Goal: Task Accomplishment & Management: Complete application form

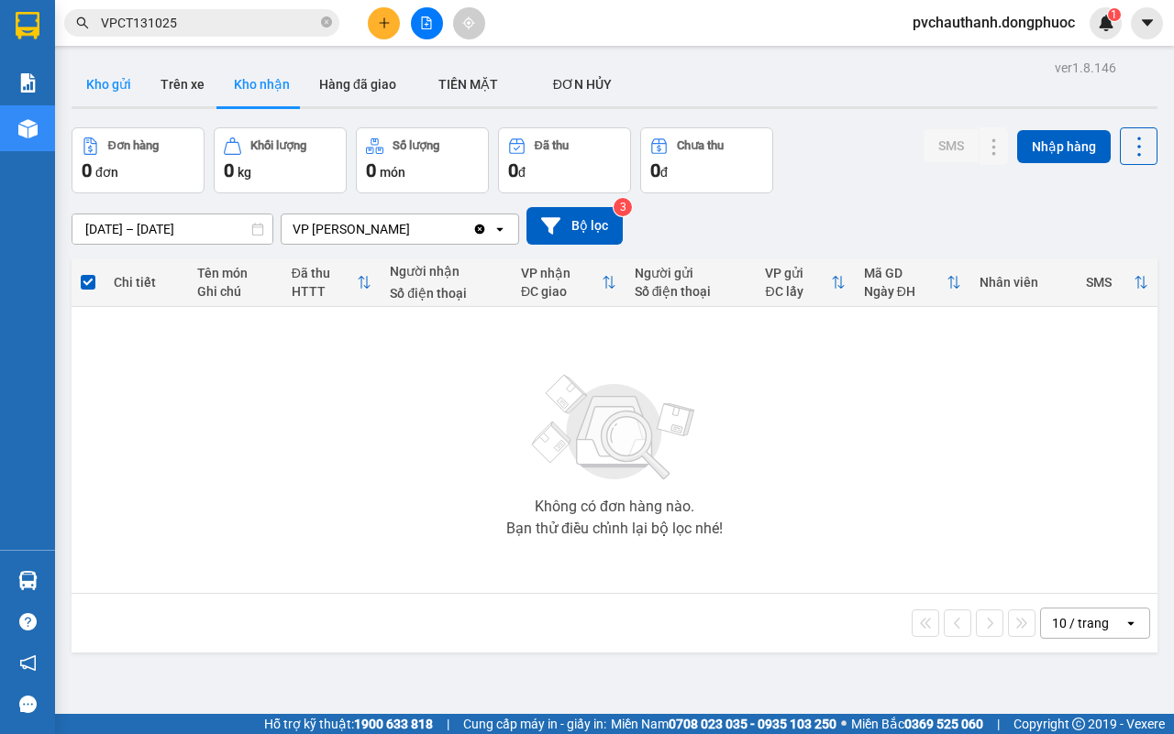
click at [116, 80] on button "Kho gửi" at bounding box center [109, 84] width 74 height 44
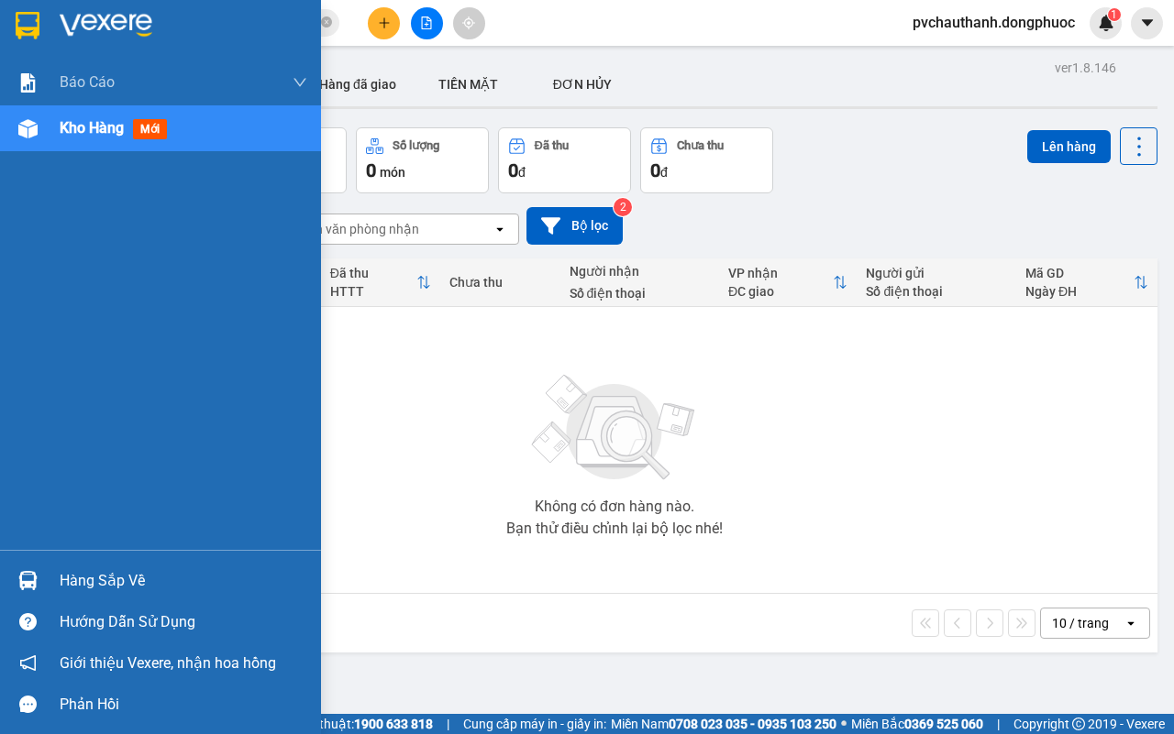
click at [92, 576] on div "Hàng sắp về" at bounding box center [184, 582] width 248 height 28
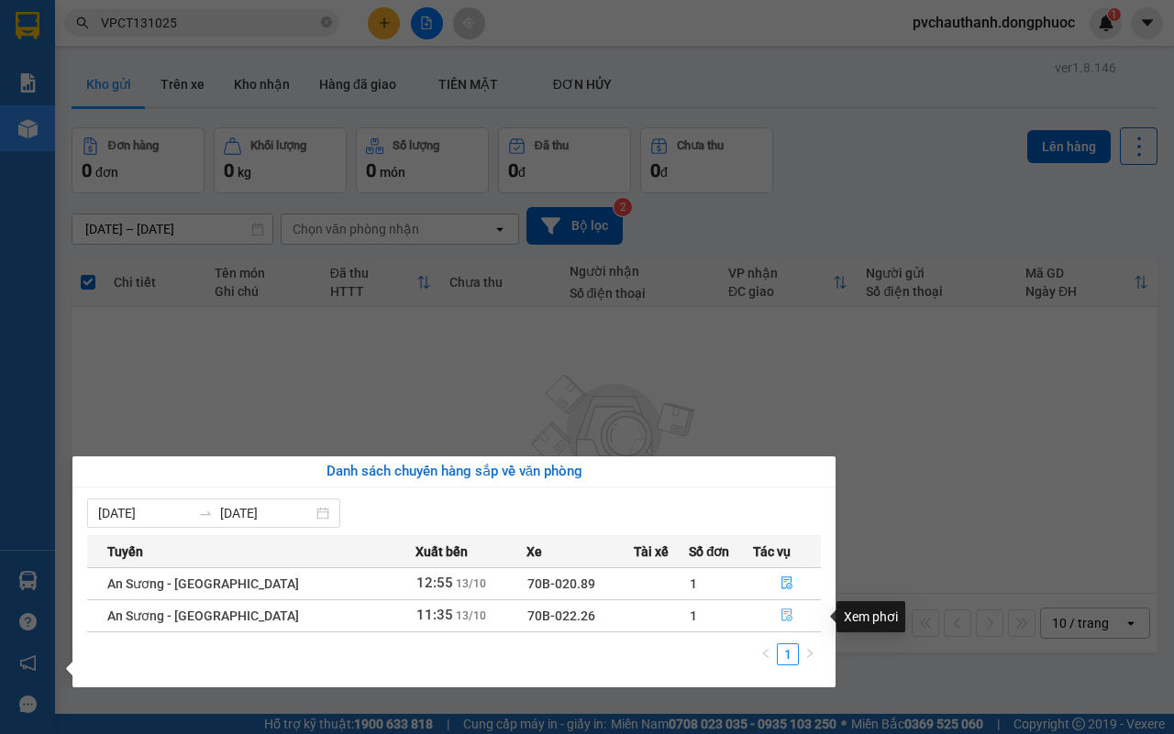
click at [782, 611] on icon "file-done" at bounding box center [786, 615] width 11 height 13
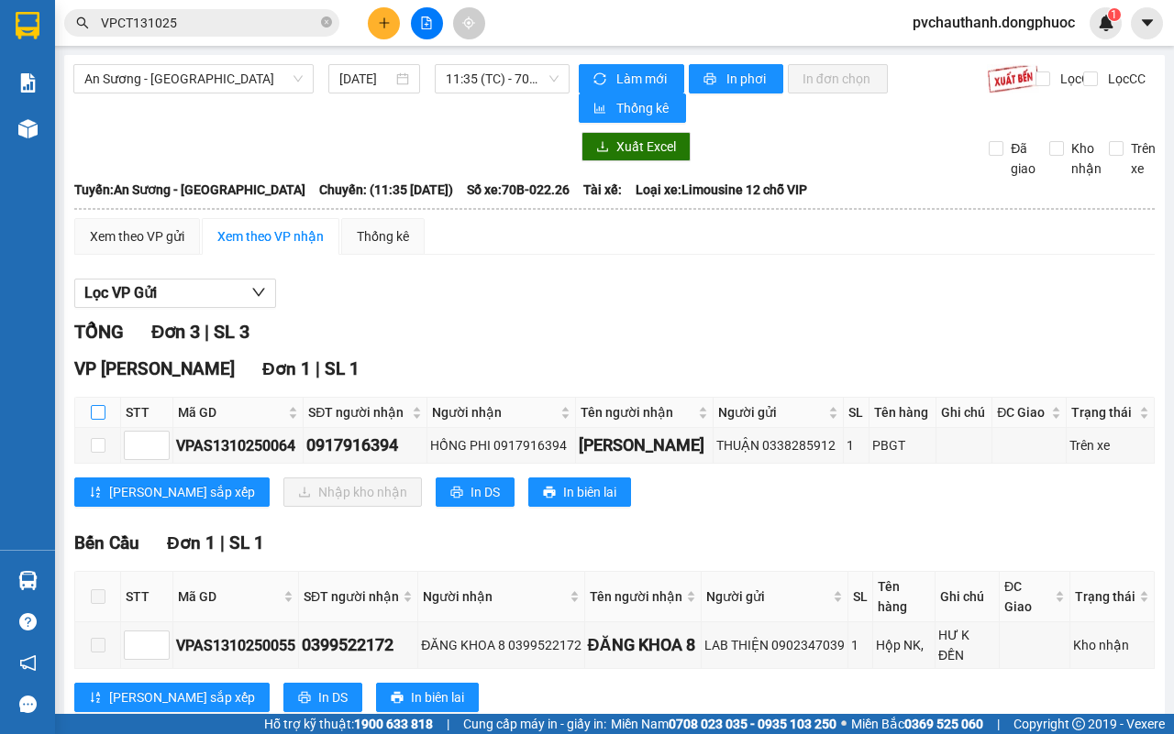
click at [102, 414] on input "checkbox" at bounding box center [98, 412] width 15 height 15
checkbox input "true"
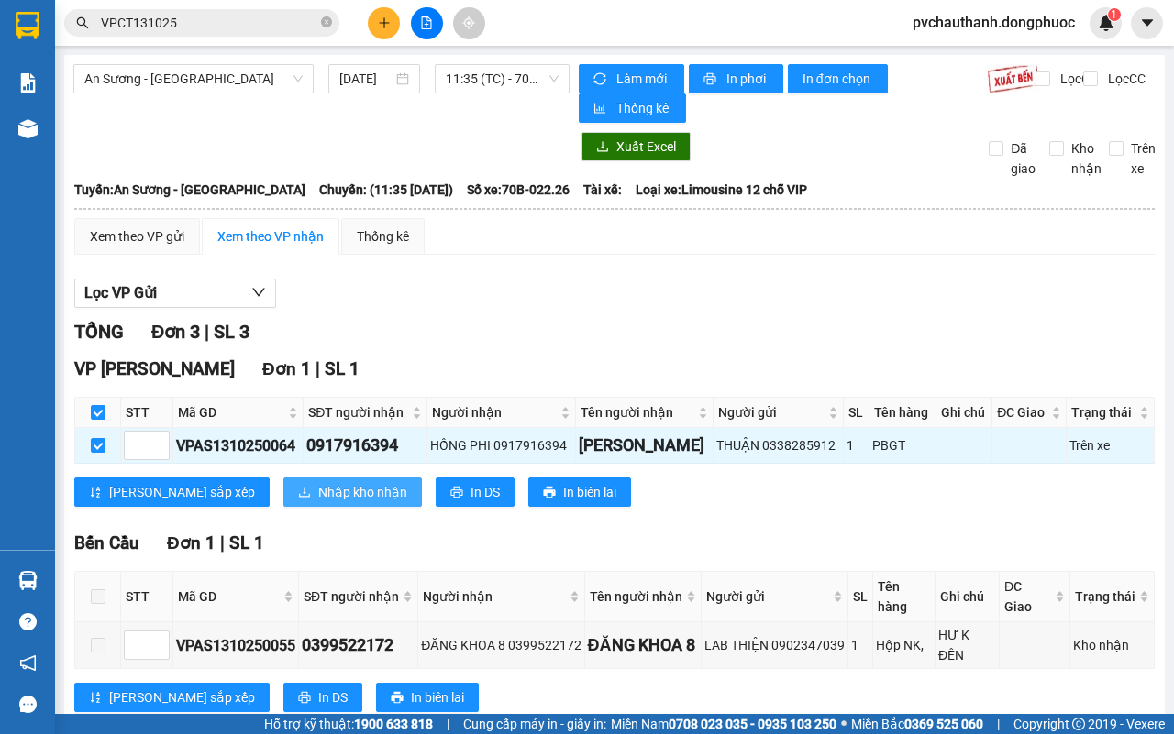
click at [318, 500] on span "Nhập kho nhận" at bounding box center [362, 492] width 89 height 20
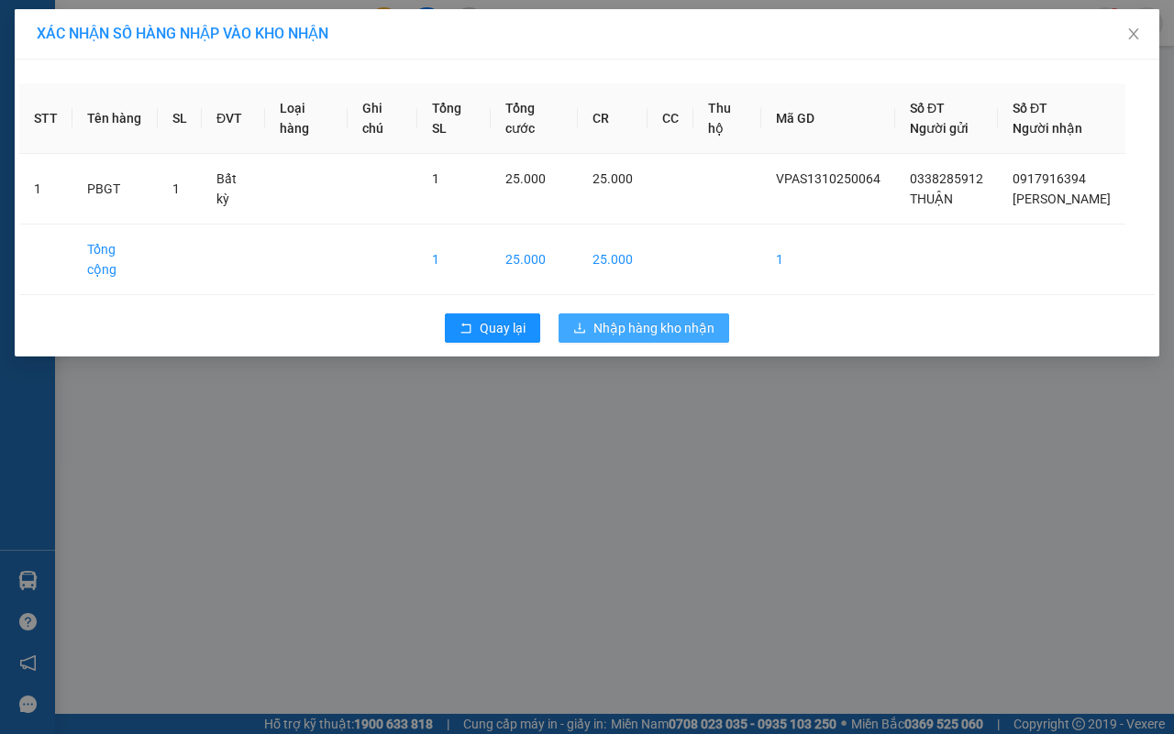
click at [652, 318] on span "Nhập hàng kho nhận" at bounding box center [653, 328] width 121 height 20
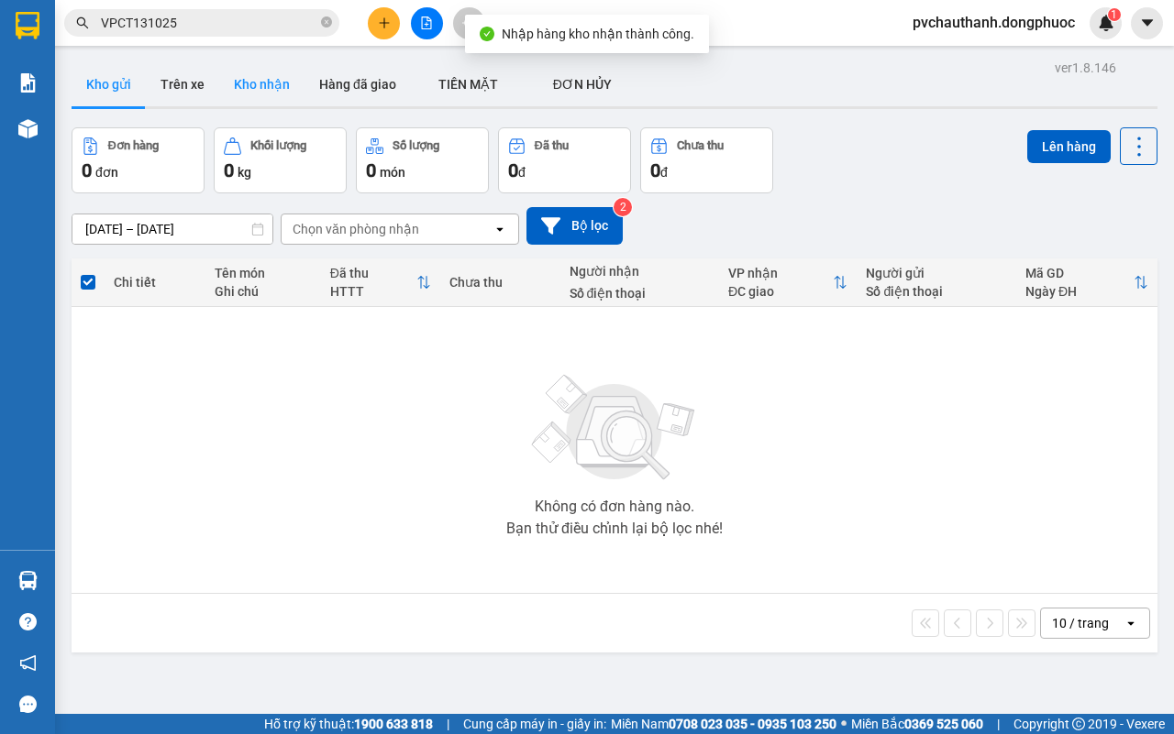
click at [255, 69] on button "Kho nhận" at bounding box center [261, 84] width 85 height 44
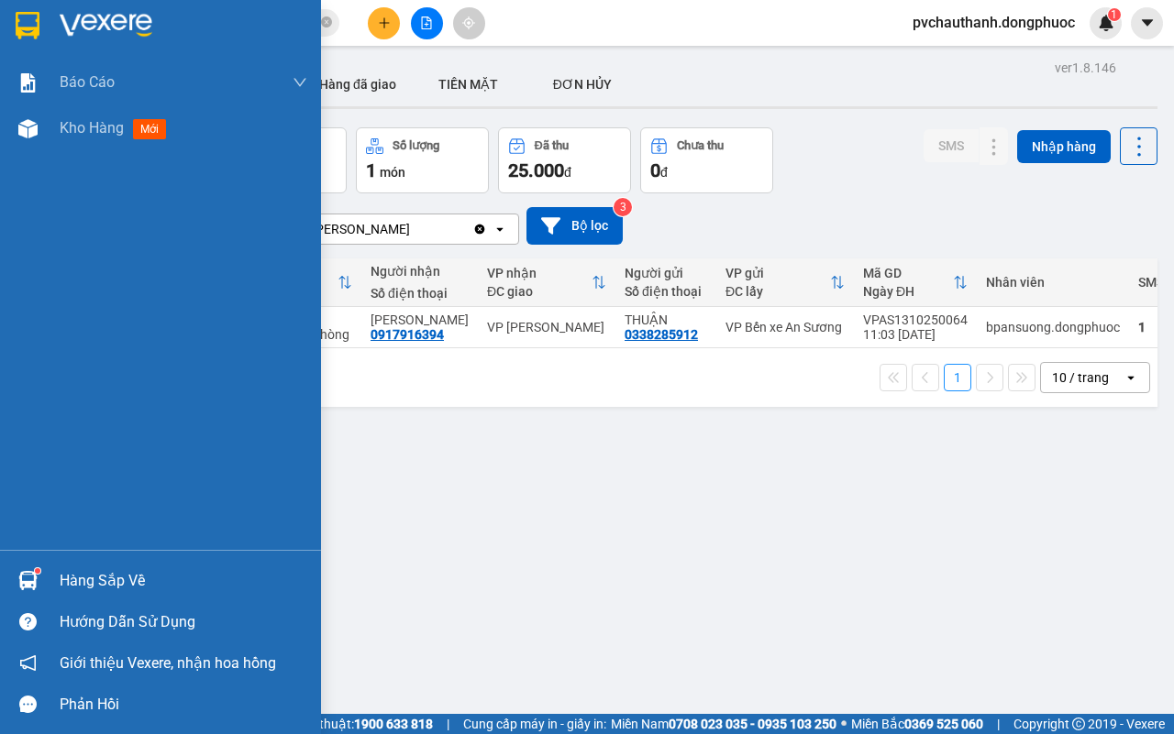
click at [88, 569] on div "Hàng sắp về" at bounding box center [184, 582] width 248 height 28
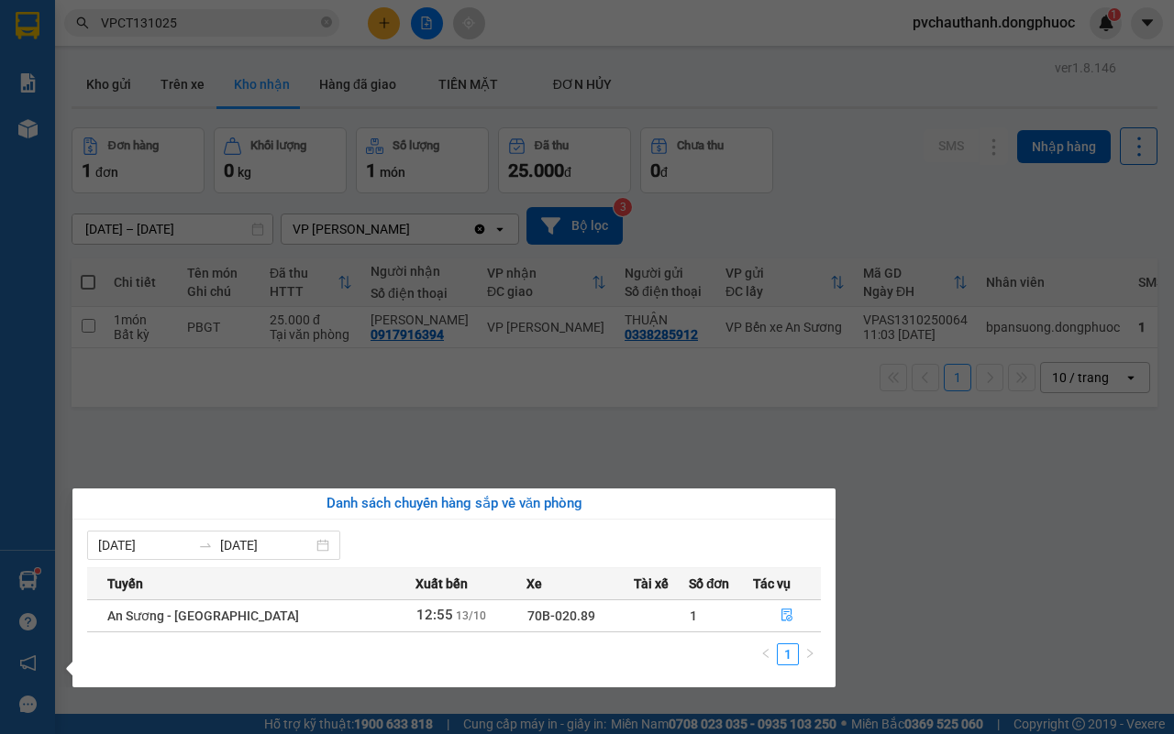
click at [958, 602] on section "Kết quả tìm kiếm ( 3 ) Bộ lọc Mã ĐH Trạng thái Món hàng Tổng cước Chưa cước Nhã…" at bounding box center [587, 367] width 1174 height 734
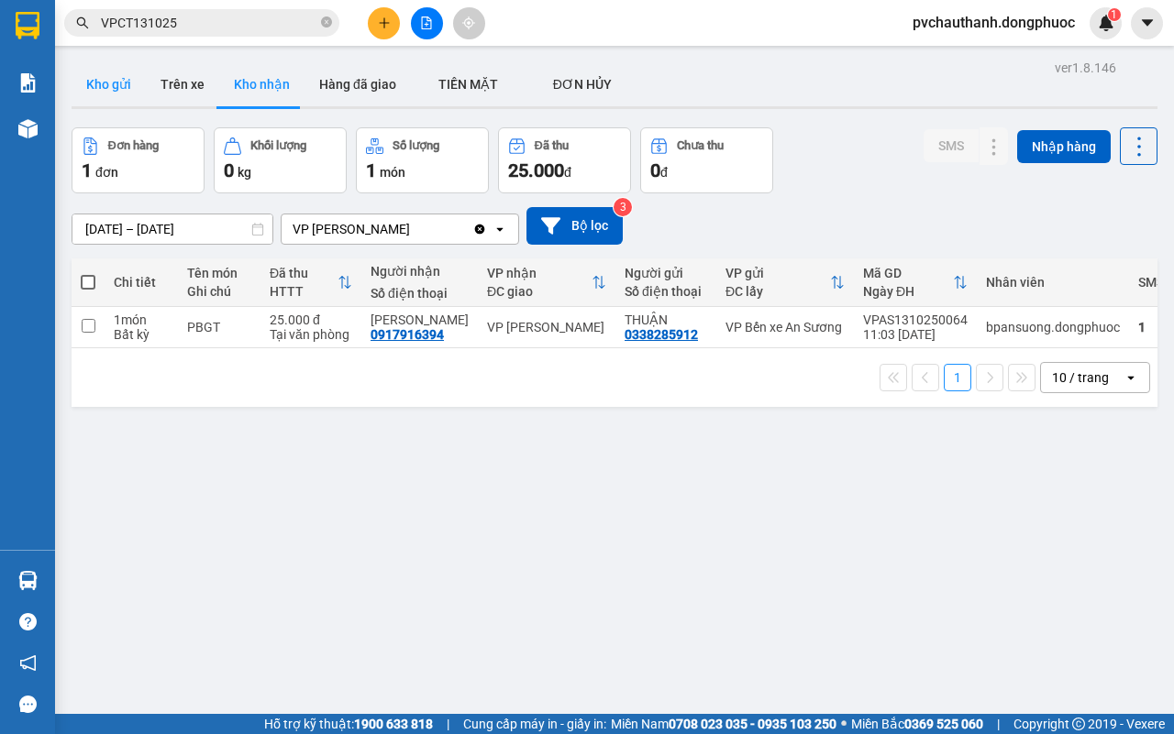
click at [102, 83] on button "Kho gửi" at bounding box center [109, 84] width 74 height 44
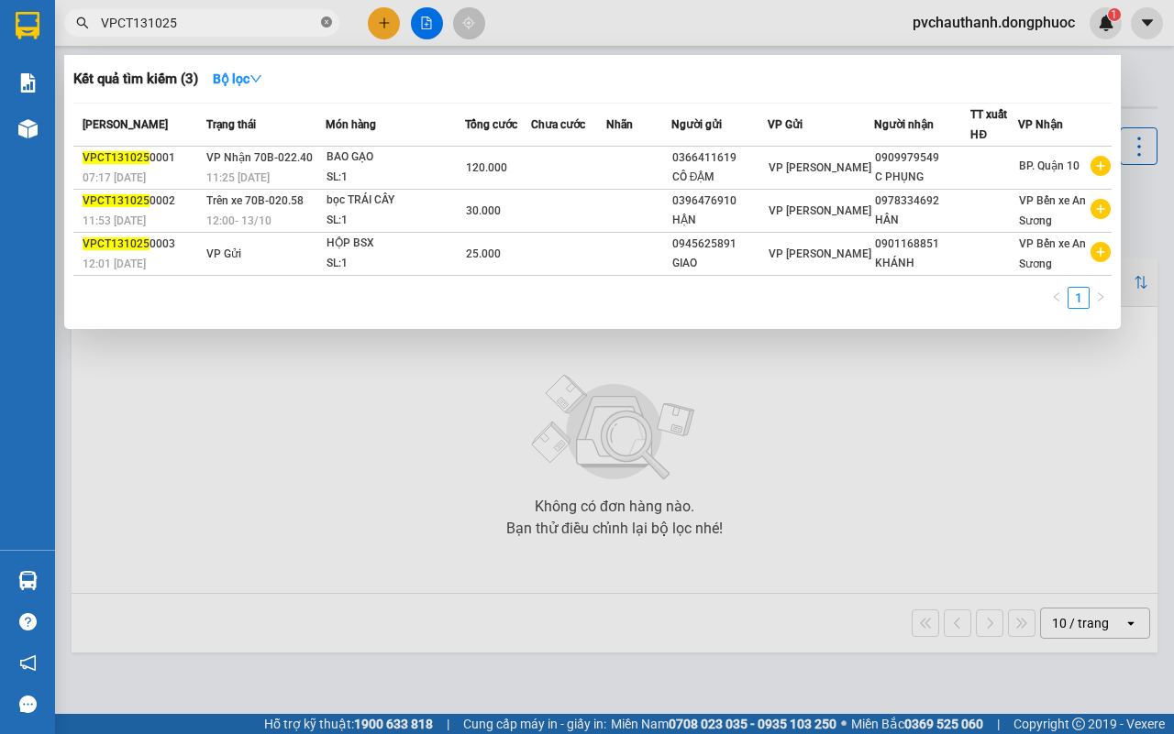
click at [326, 26] on icon "close-circle" at bounding box center [326, 22] width 11 height 11
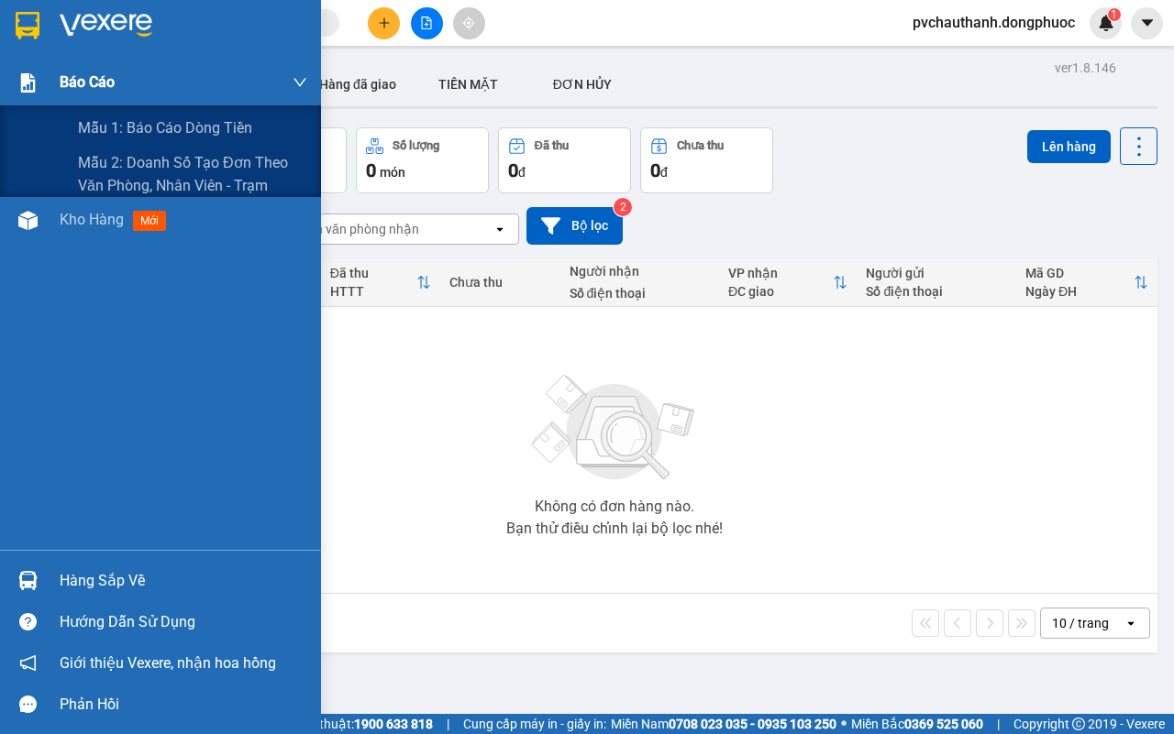
click at [78, 69] on div "Báo cáo" at bounding box center [184, 83] width 248 height 46
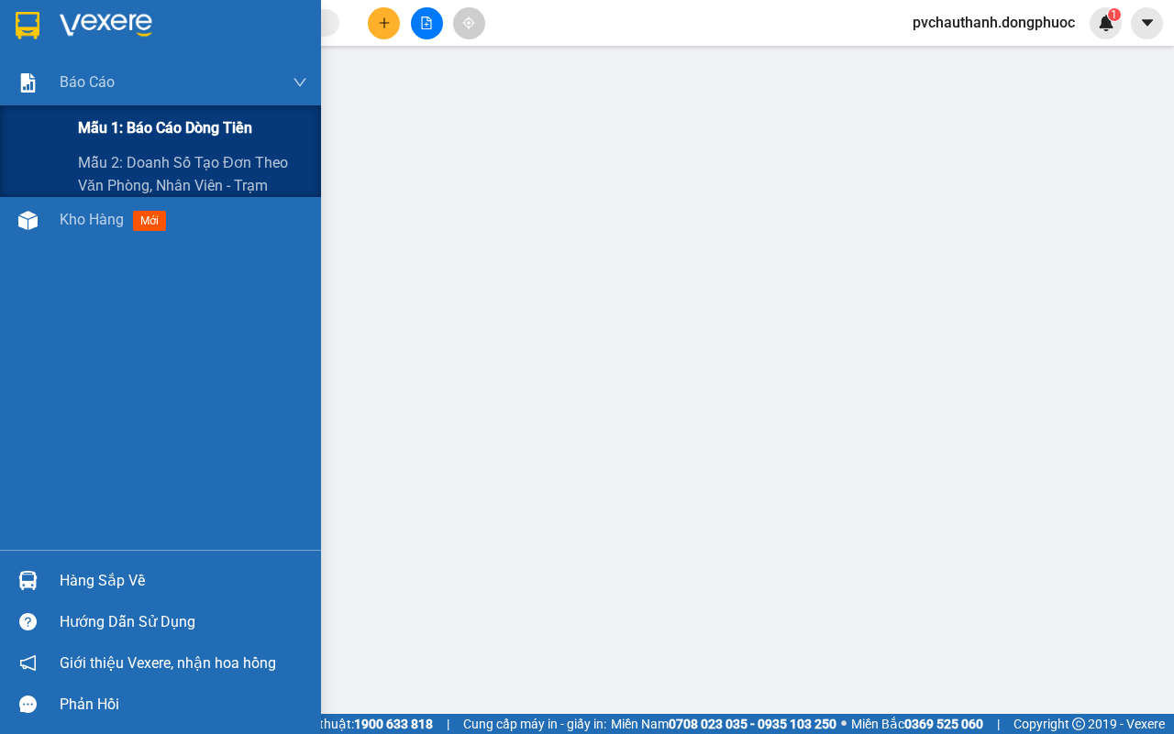
click at [175, 138] on span "Mẫu 1: Báo cáo dòng tiền" at bounding box center [165, 127] width 174 height 23
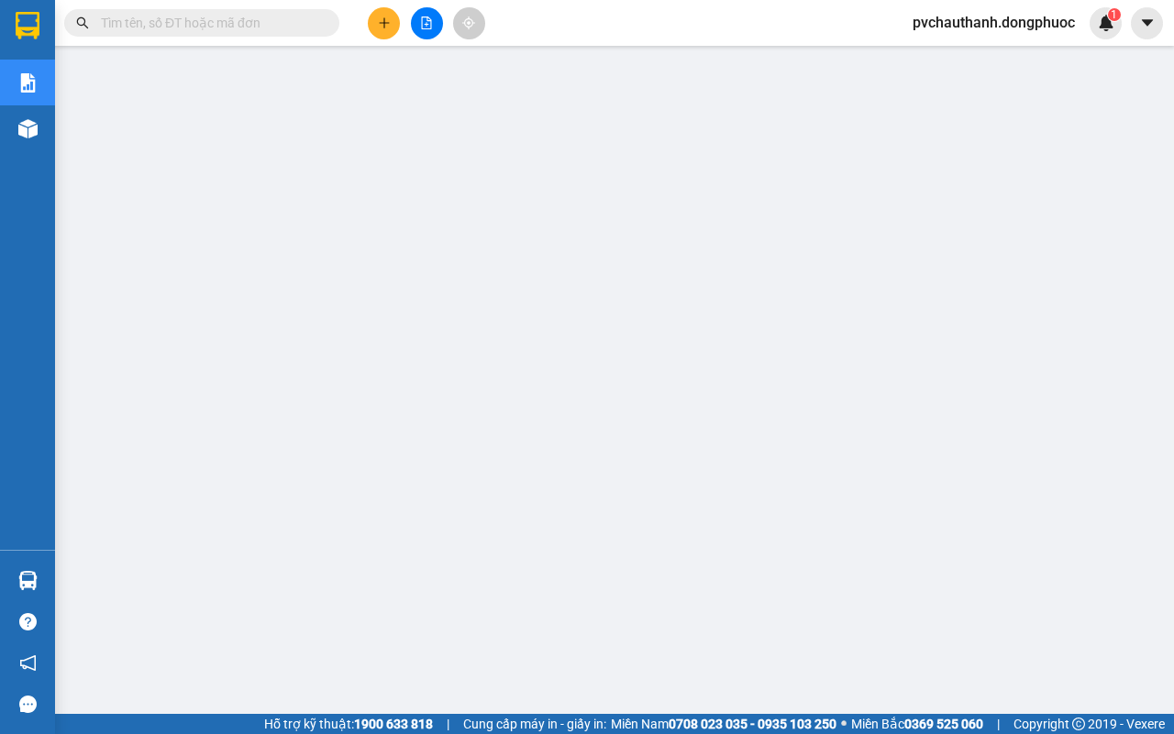
click at [262, 18] on input "text" at bounding box center [209, 23] width 216 height 20
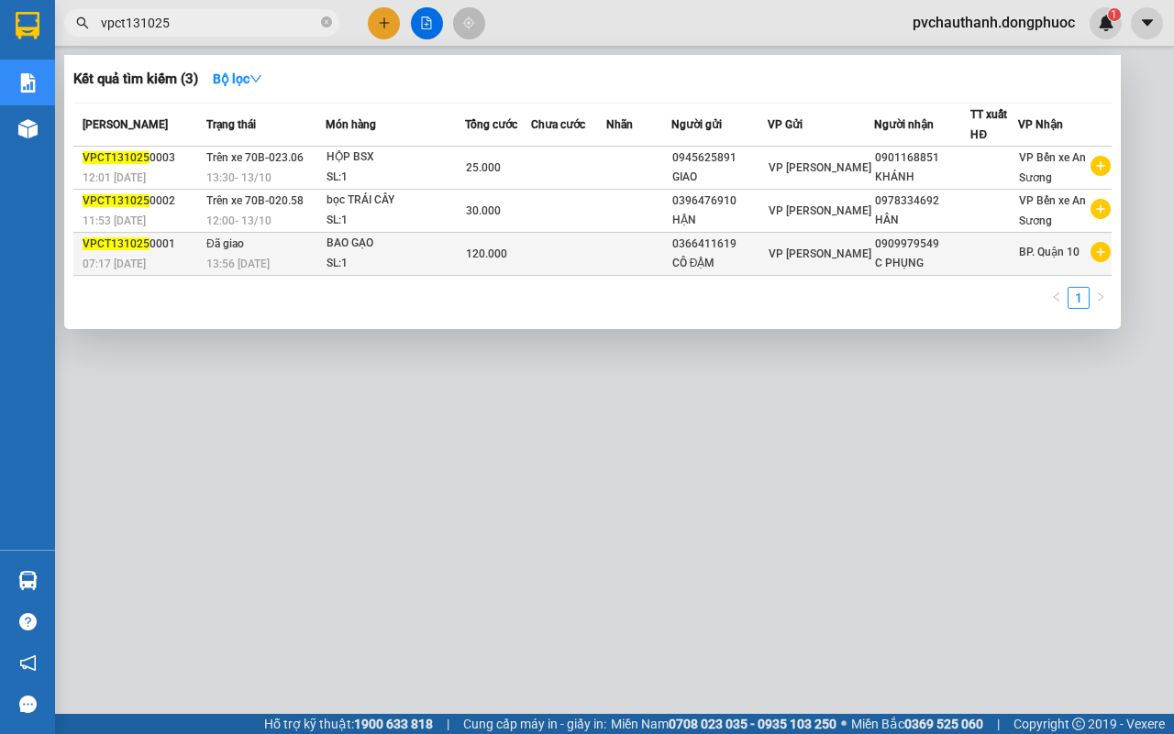
type input "vpct131025"
click at [438, 241] on div "BAO GẠO" at bounding box center [395, 244] width 138 height 20
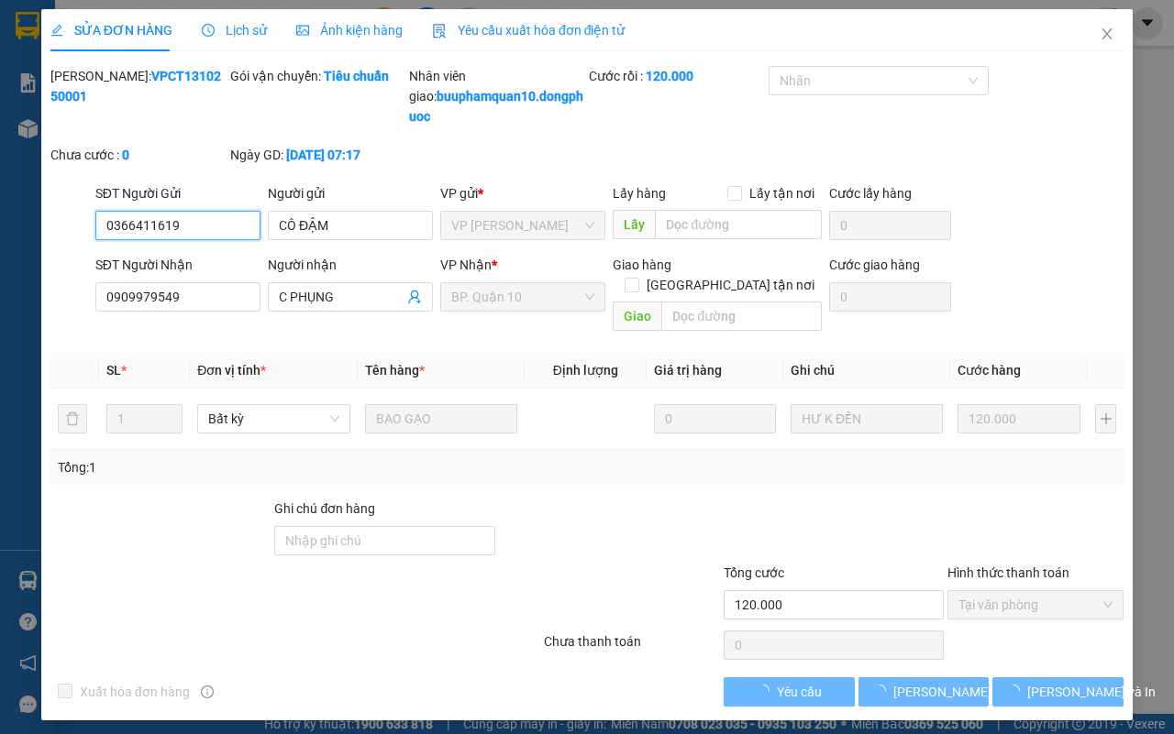
type input "0366411619"
type input "CÔ ĐẬM"
type input "0909979549"
type input "C PHỤNG"
type input "120.000"
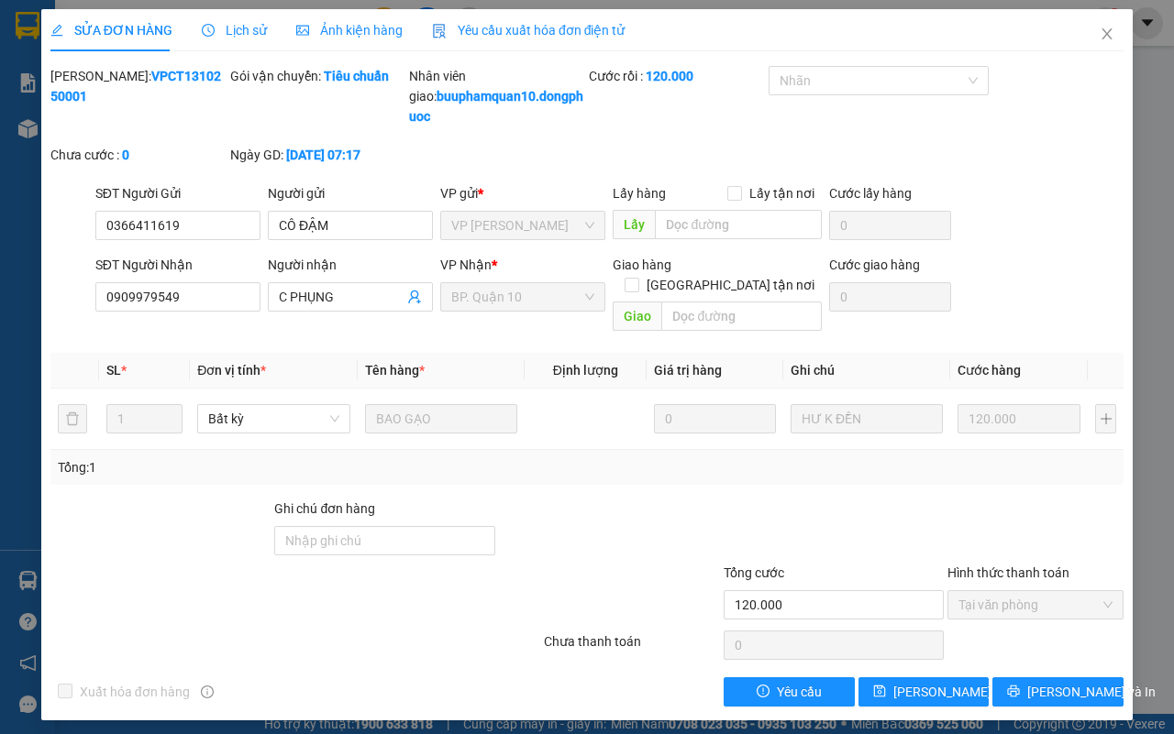
click at [250, 32] on span "Lịch sử" at bounding box center [234, 30] width 65 height 15
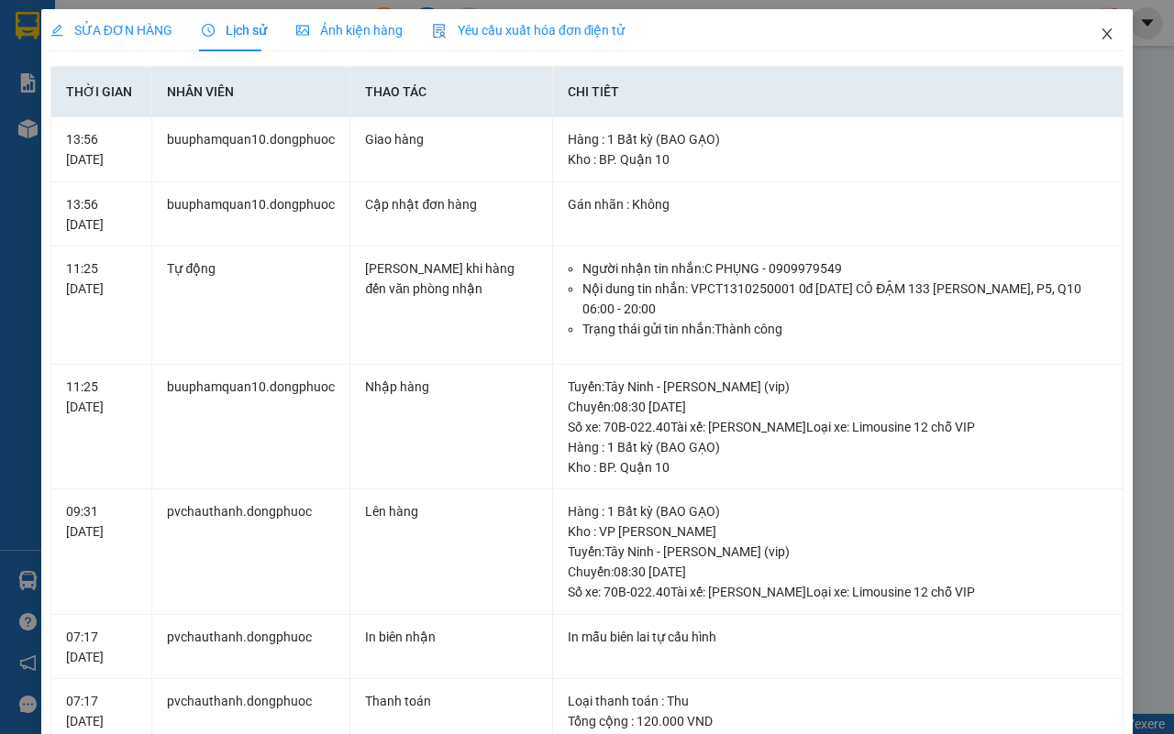
click at [1089, 25] on span "Close" at bounding box center [1106, 34] width 51 height 51
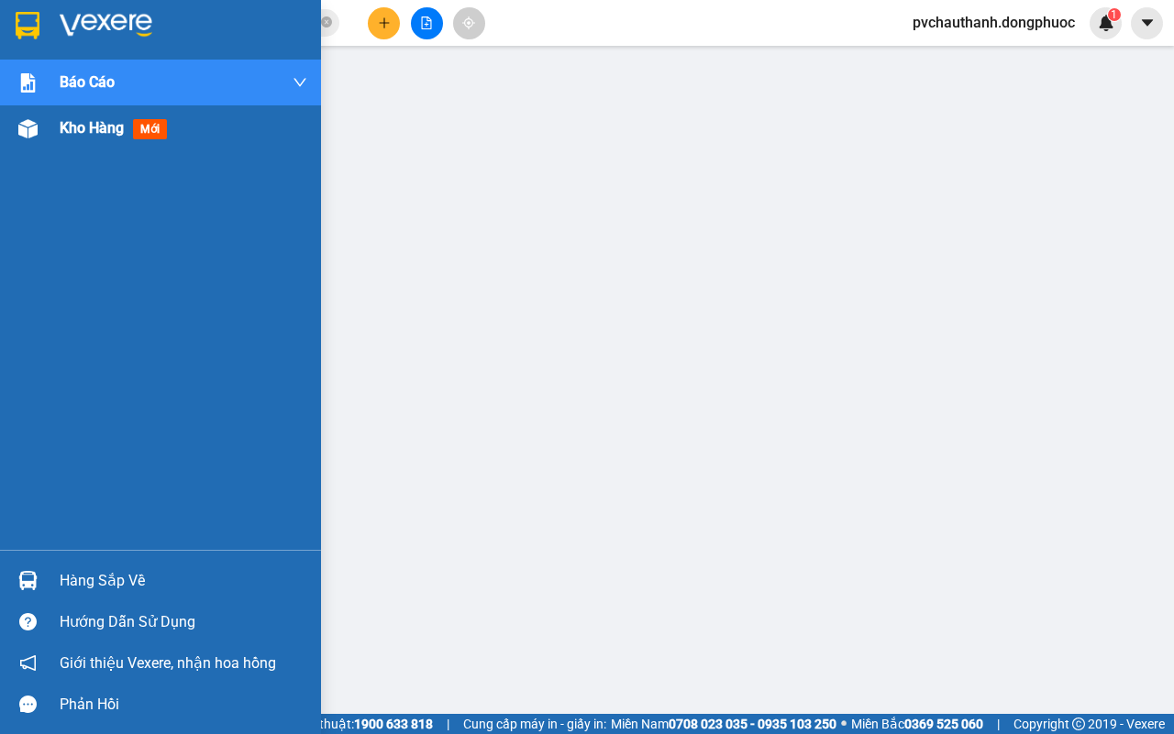
click at [87, 125] on span "Kho hàng" at bounding box center [92, 127] width 64 height 17
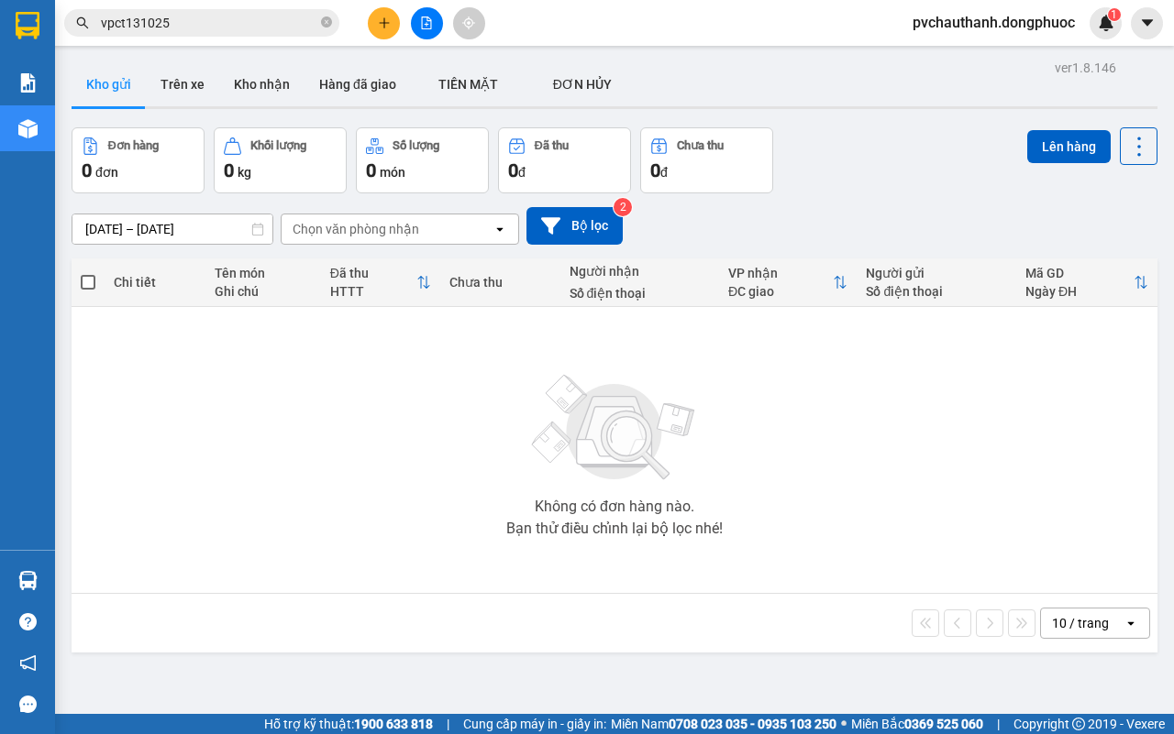
click at [208, 14] on input "vpct131025" at bounding box center [209, 23] width 216 height 20
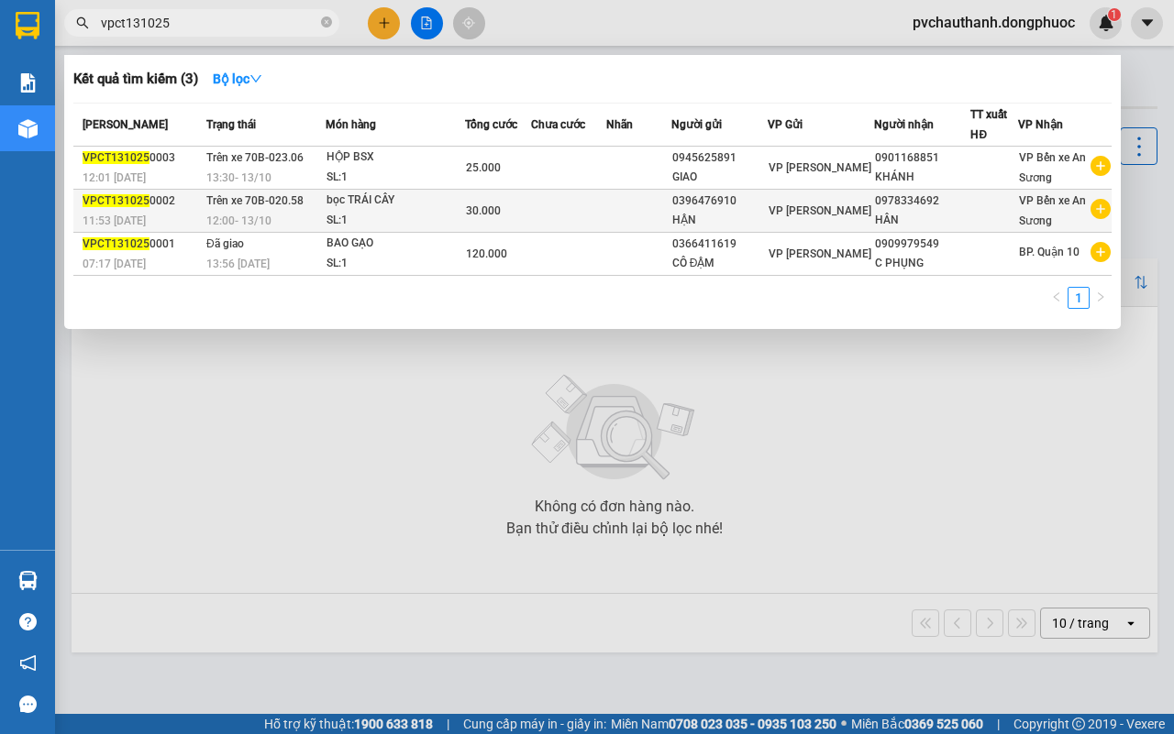
click at [299, 204] on span "Trên xe 70B-020.58" at bounding box center [254, 200] width 97 height 13
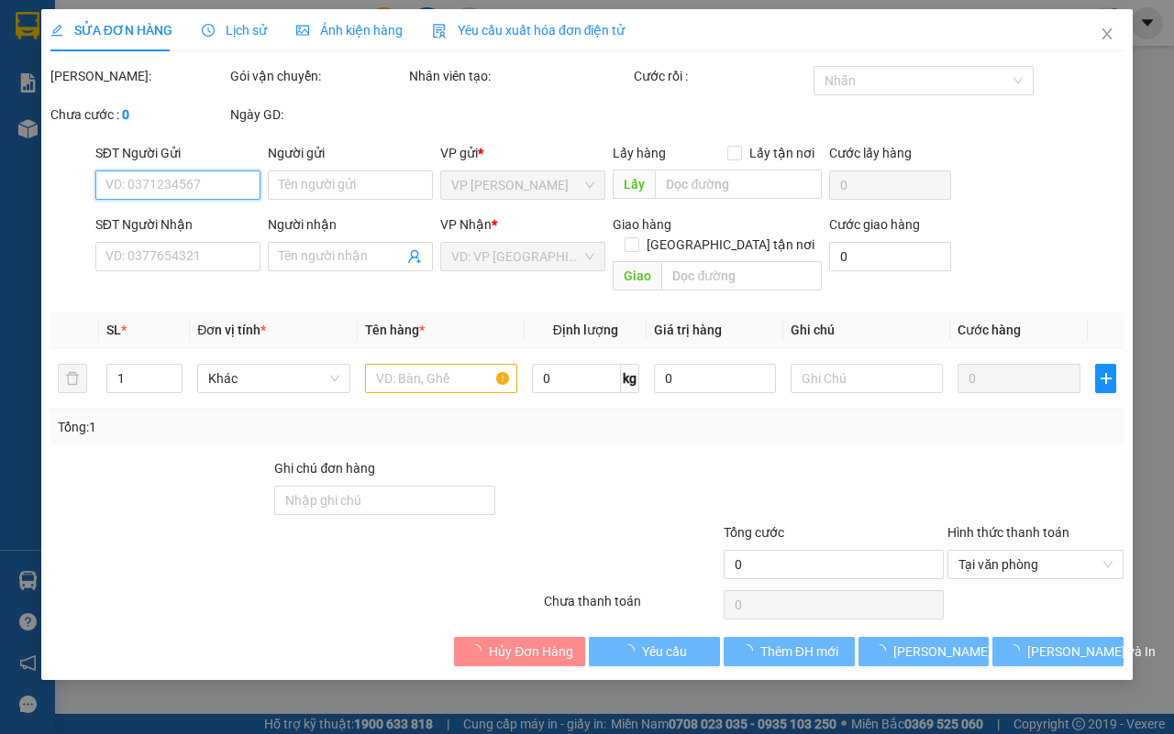
type input "0396476910"
type input "HẬN"
type input "0978334692"
type input "HÂN"
type input "30.000"
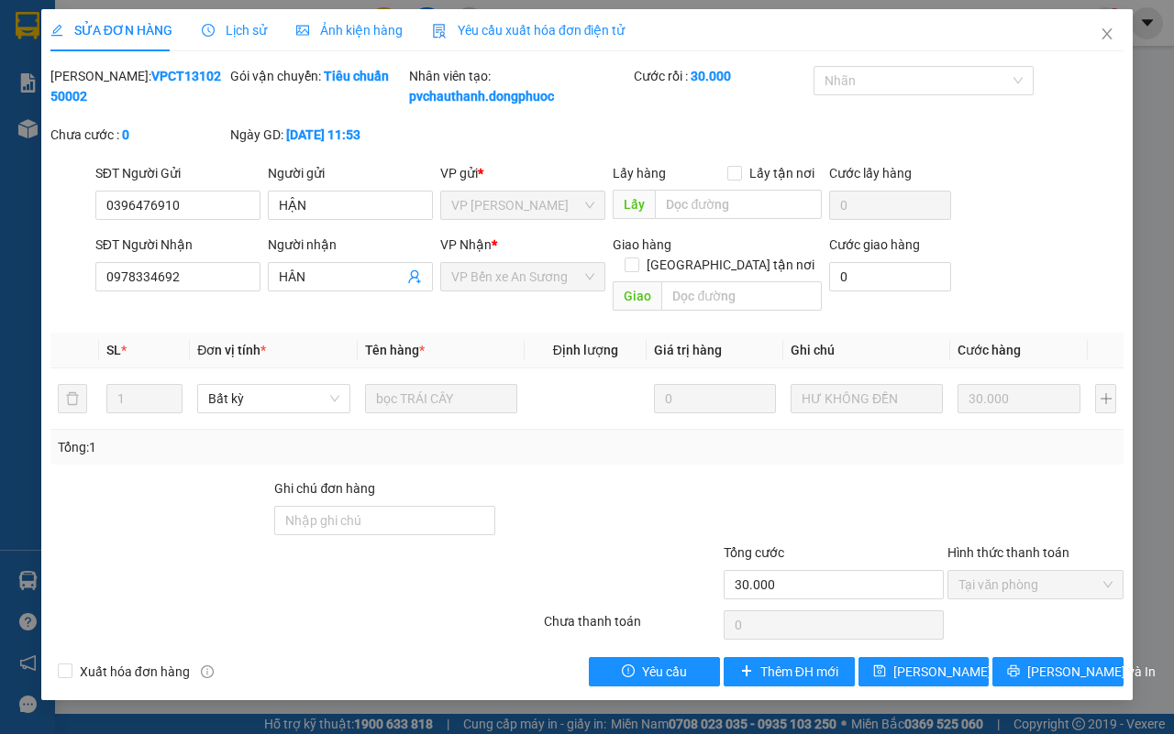
click at [246, 28] on span "Lịch sử" at bounding box center [234, 30] width 65 height 15
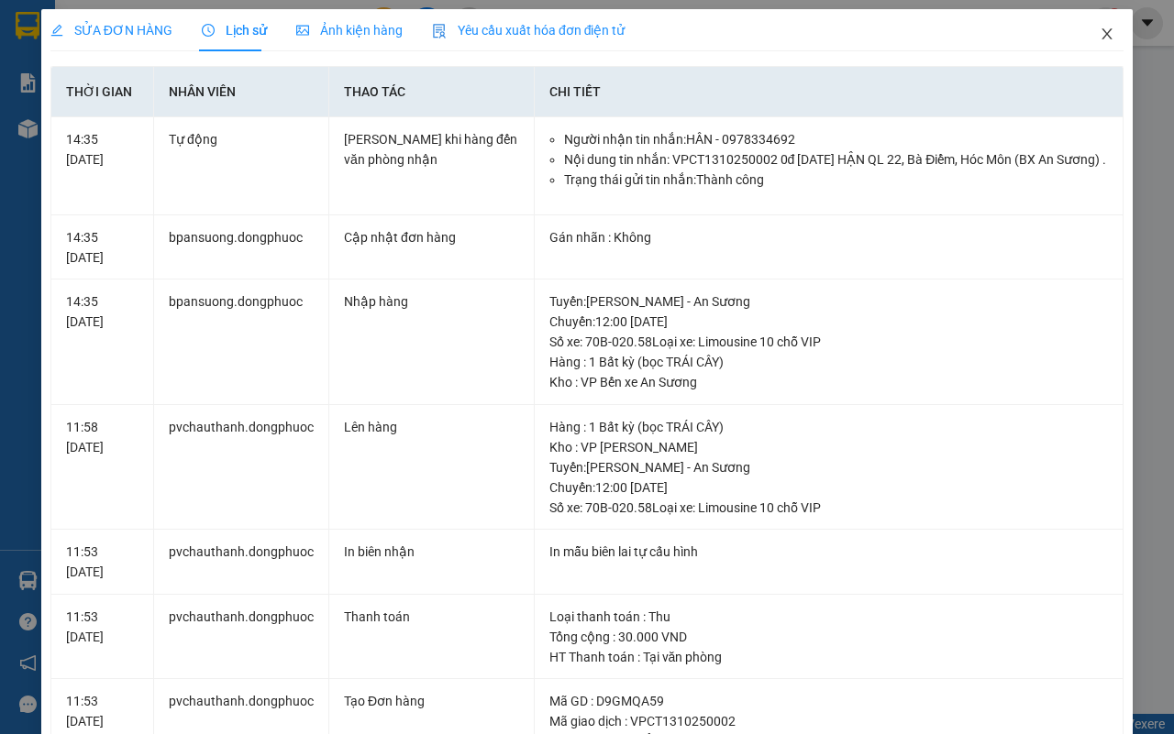
click at [1099, 28] on icon "close" at bounding box center [1106, 34] width 15 height 15
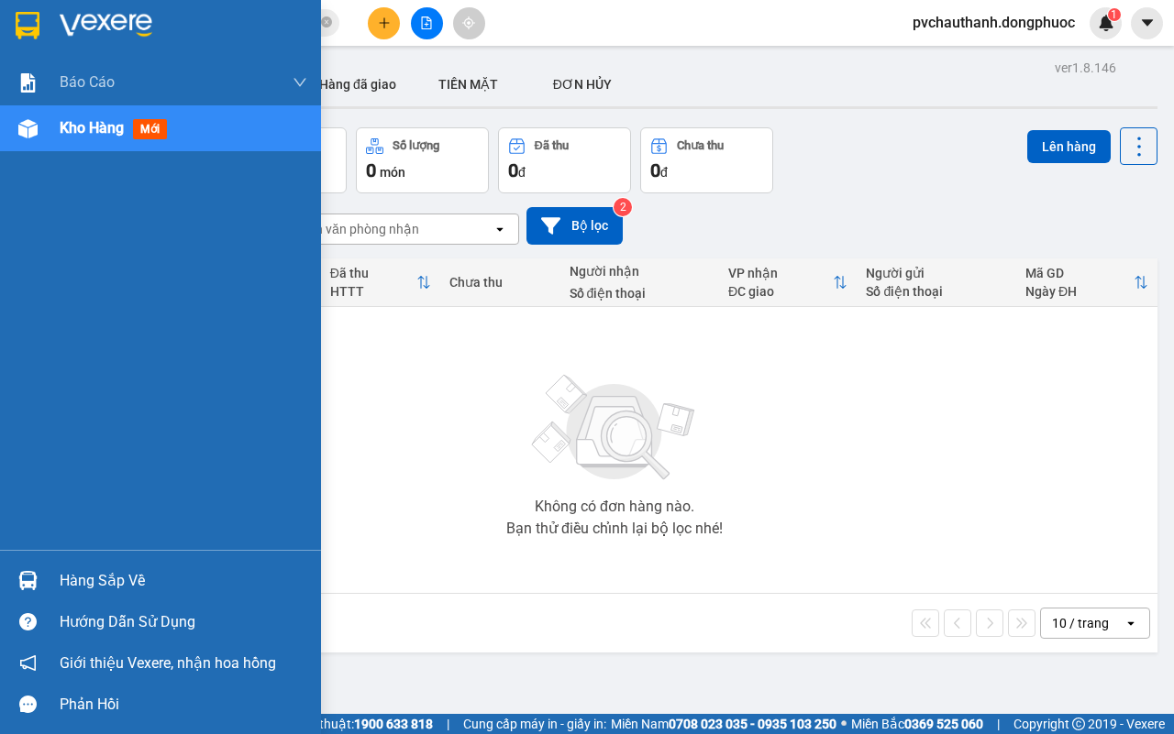
click at [80, 566] on div "Hàng sắp về" at bounding box center [160, 580] width 321 height 41
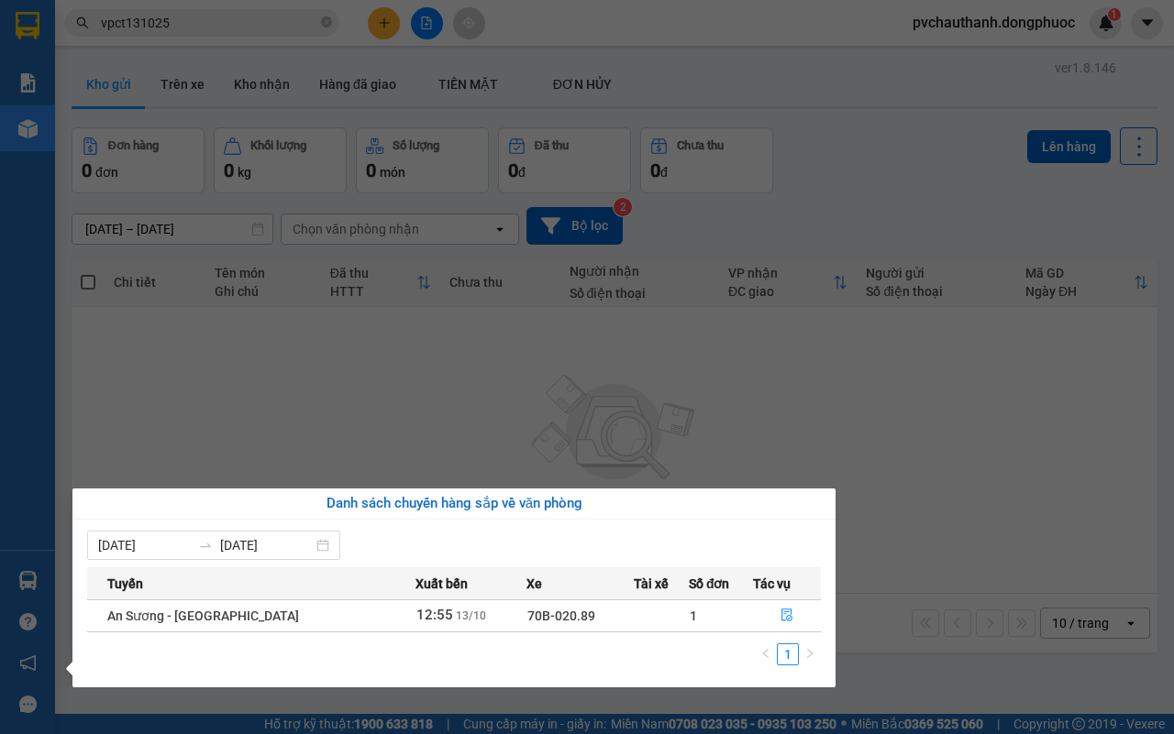
click at [654, 418] on section "Kết quả tìm kiếm ( 3 ) Bộ lọc Mã ĐH Trạng thái Món hàng Tổng cước Chưa cước Nhã…" at bounding box center [587, 367] width 1174 height 734
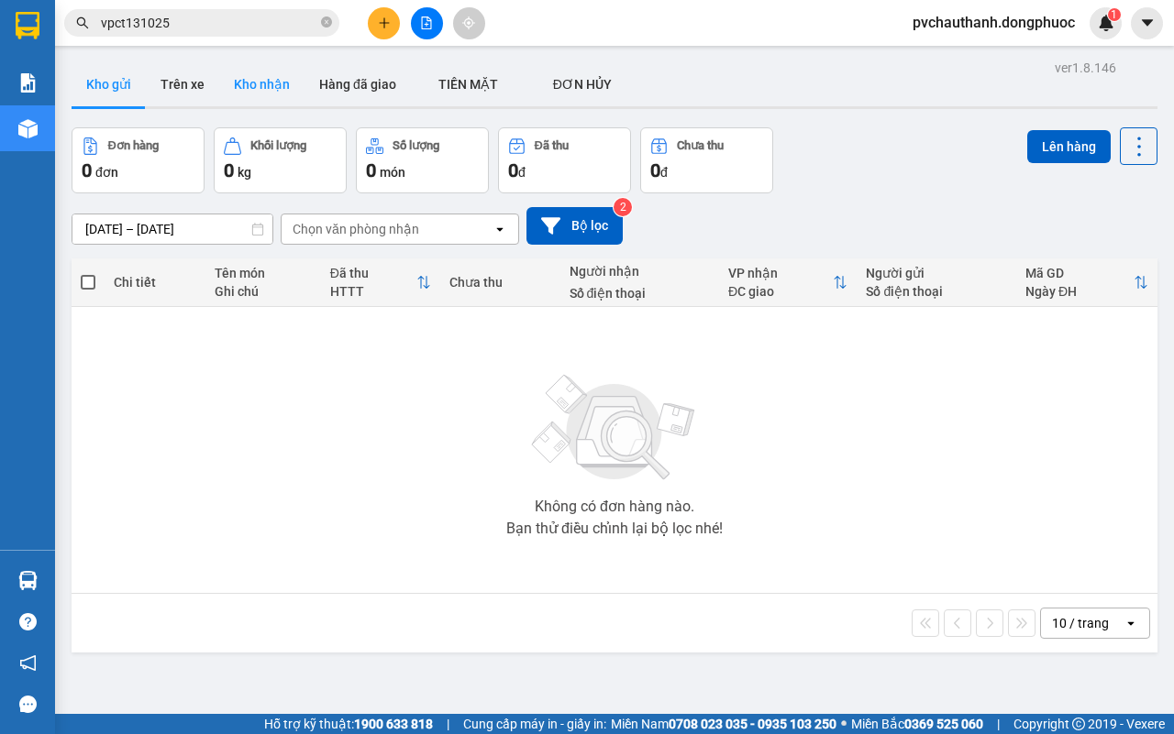
click at [261, 74] on button "Kho nhận" at bounding box center [261, 84] width 85 height 44
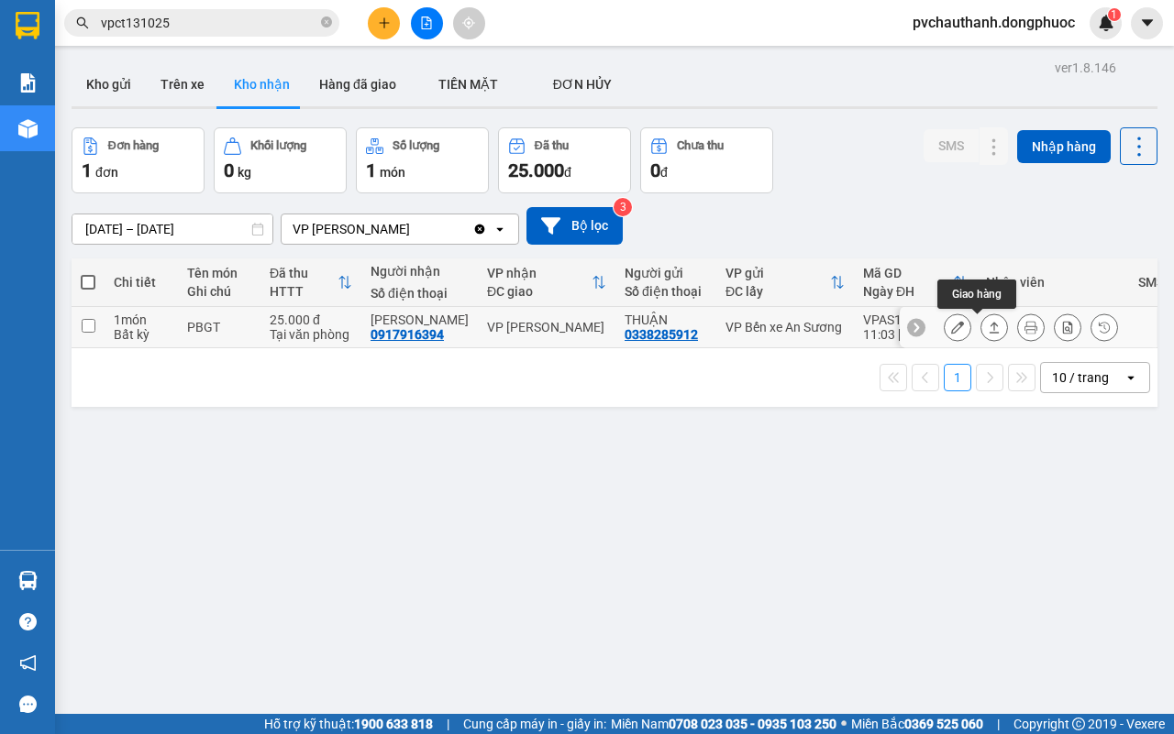
click at [989, 325] on icon at bounding box center [994, 327] width 10 height 11
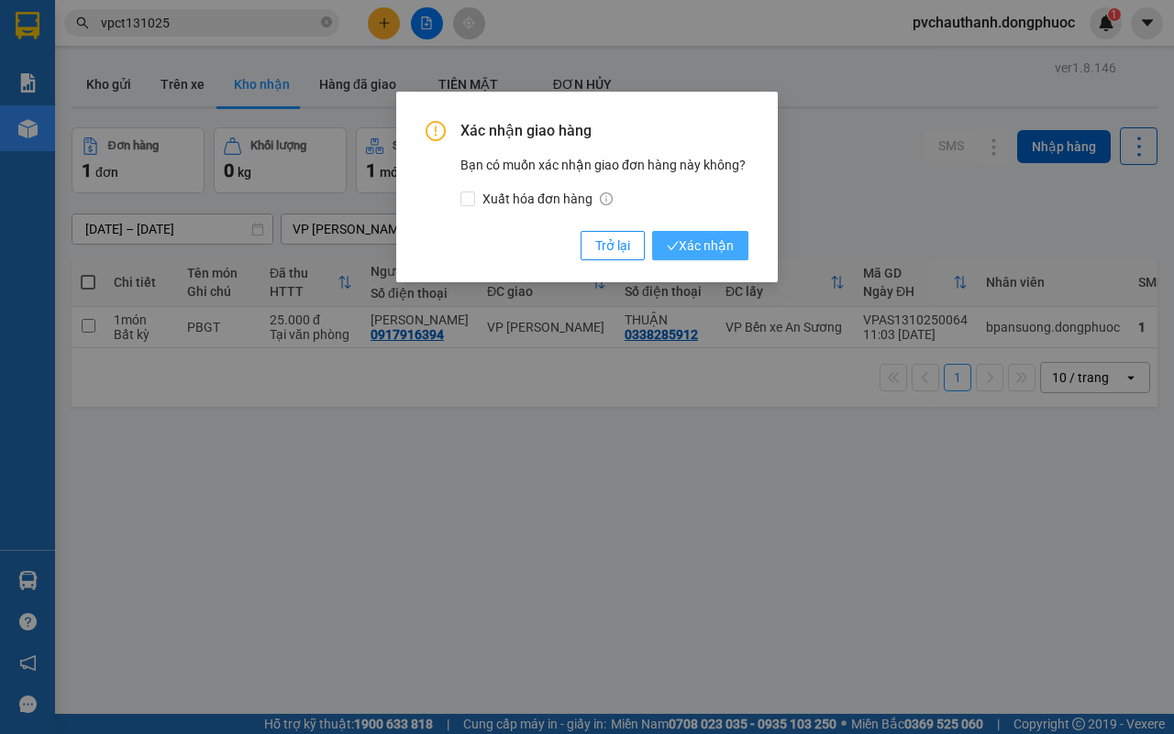
click at [701, 249] on span "Xác nhận" at bounding box center [700, 246] width 67 height 20
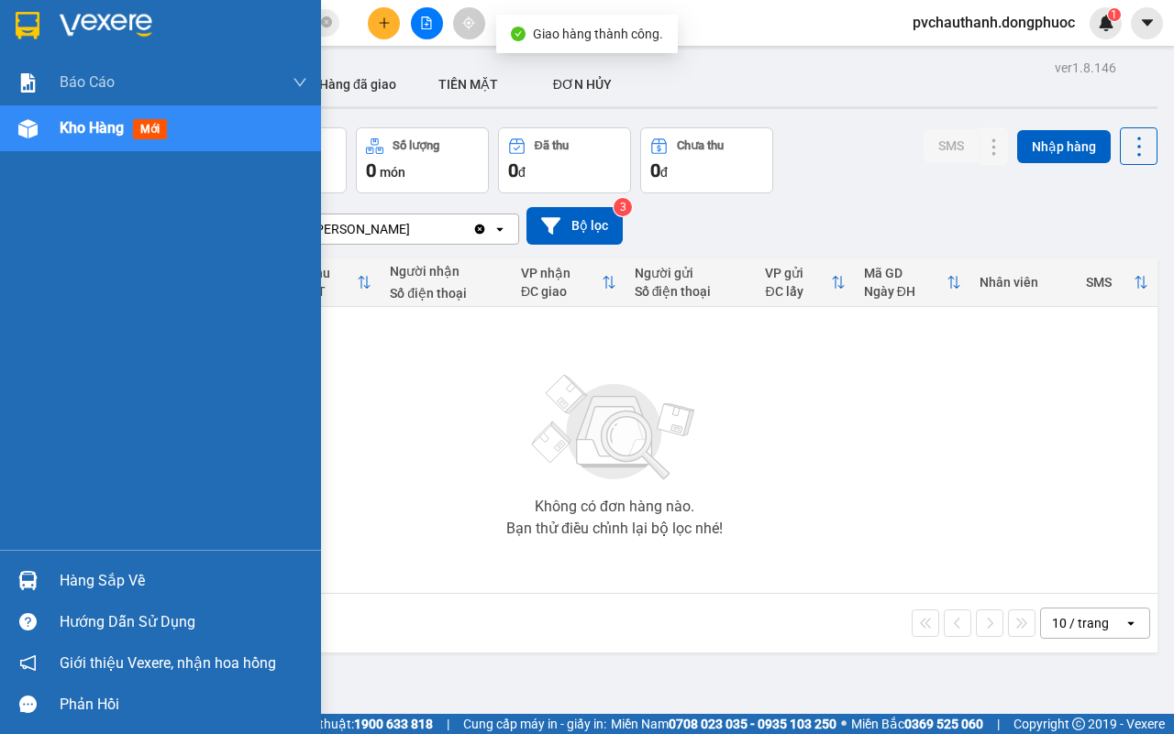
click at [117, 571] on div "Hàng sắp về" at bounding box center [184, 582] width 248 height 28
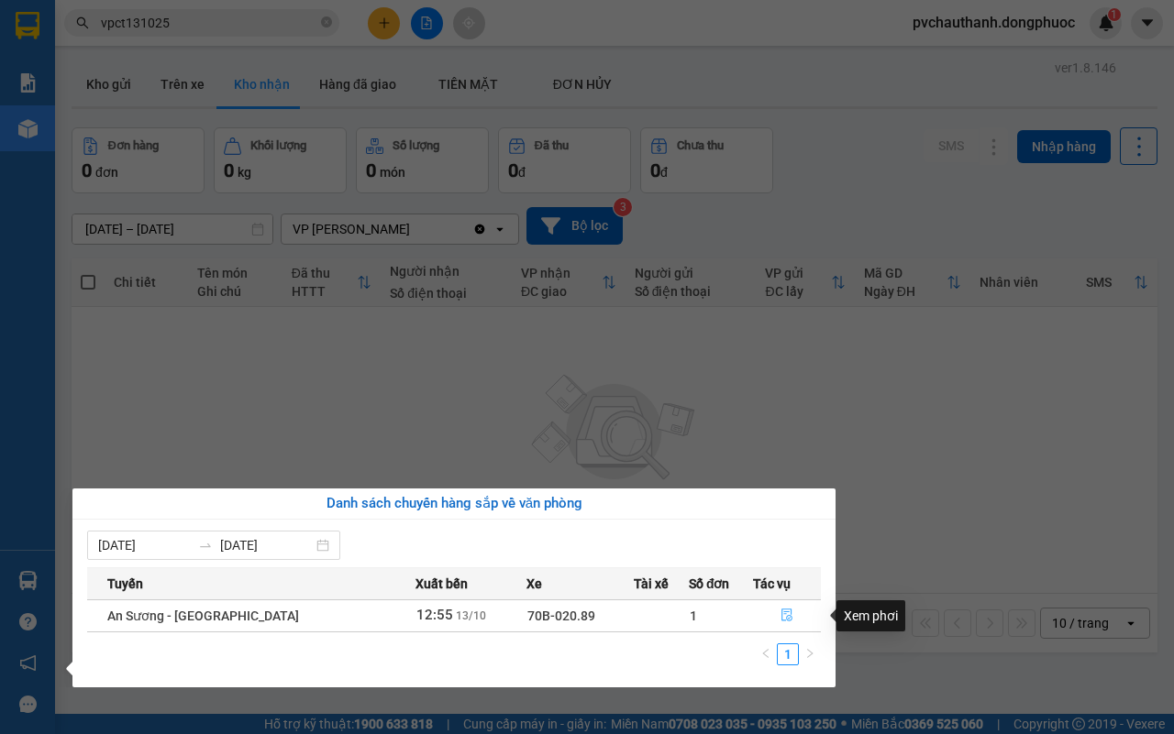
click at [781, 612] on icon "file-done" at bounding box center [786, 615] width 13 height 13
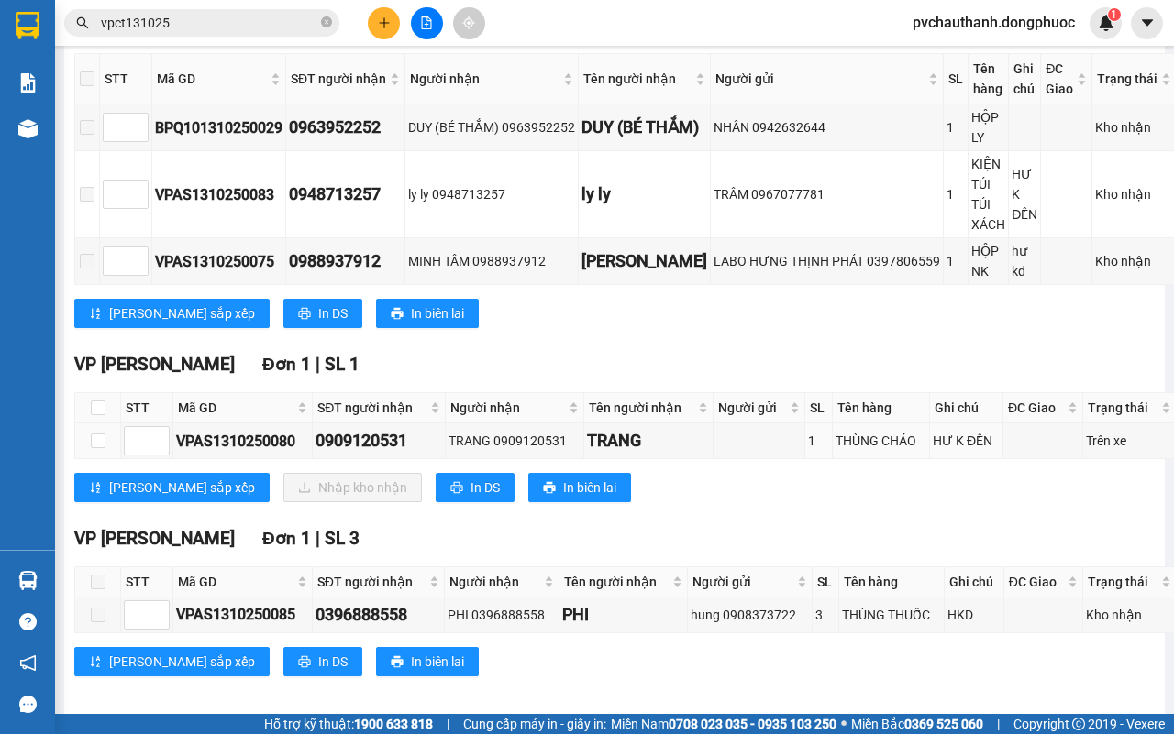
scroll to position [379, 0]
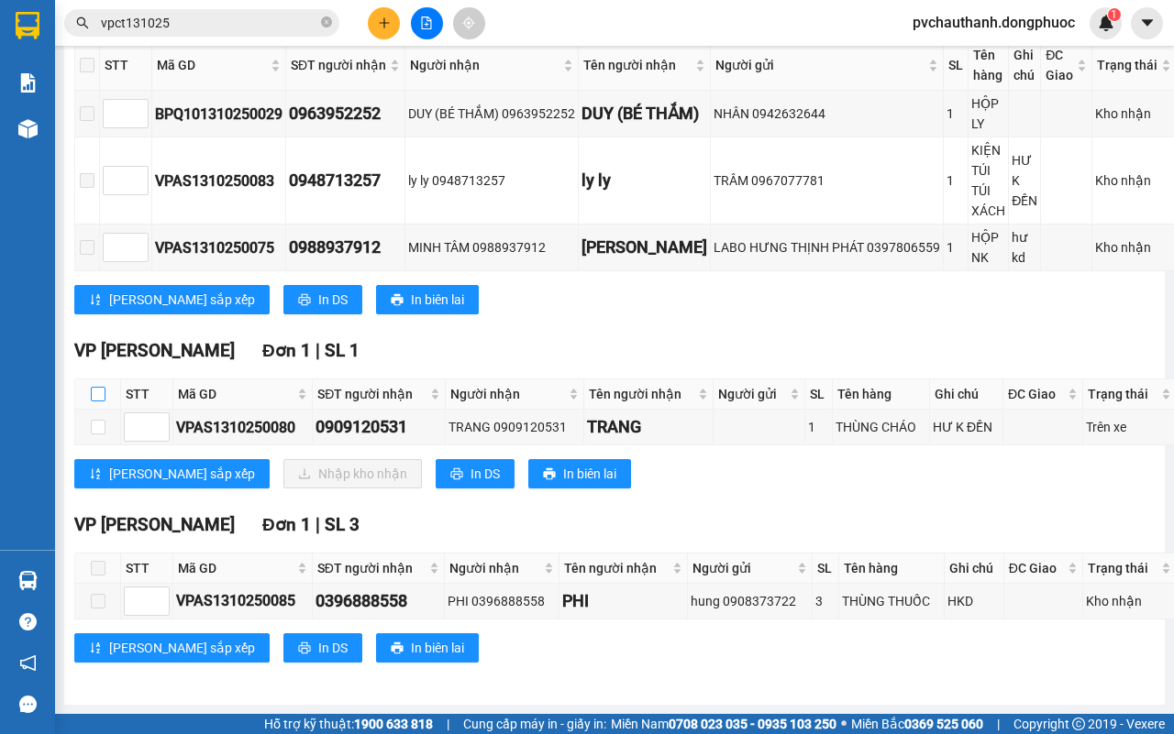
click at [102, 387] on input "checkbox" at bounding box center [98, 394] width 15 height 15
checkbox input "true"
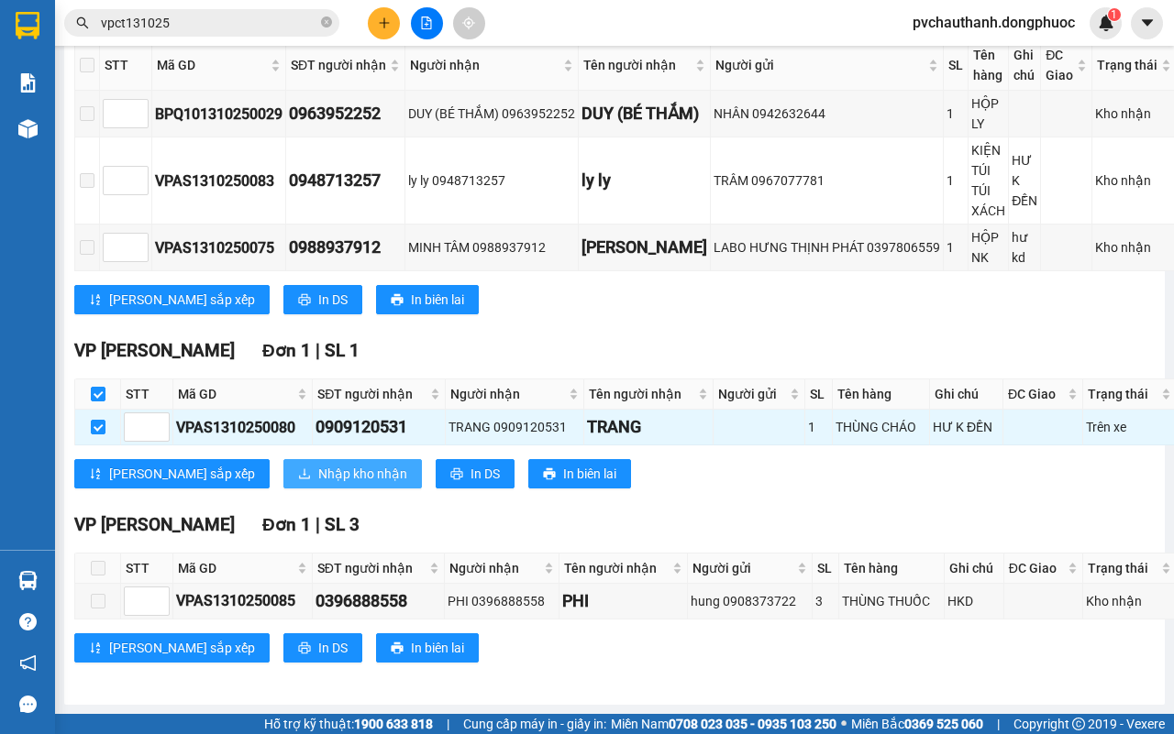
click at [318, 464] on span "Nhập kho nhận" at bounding box center [362, 474] width 89 height 20
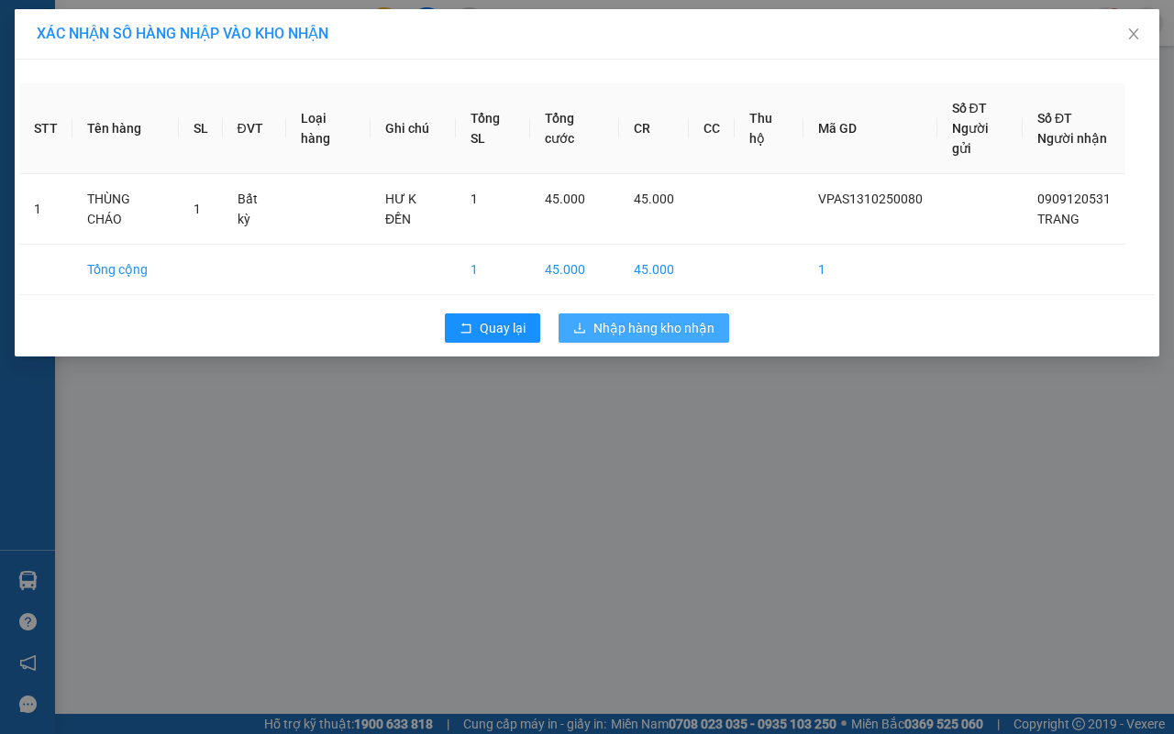
click at [624, 318] on span "Nhập hàng kho nhận" at bounding box center [653, 328] width 121 height 20
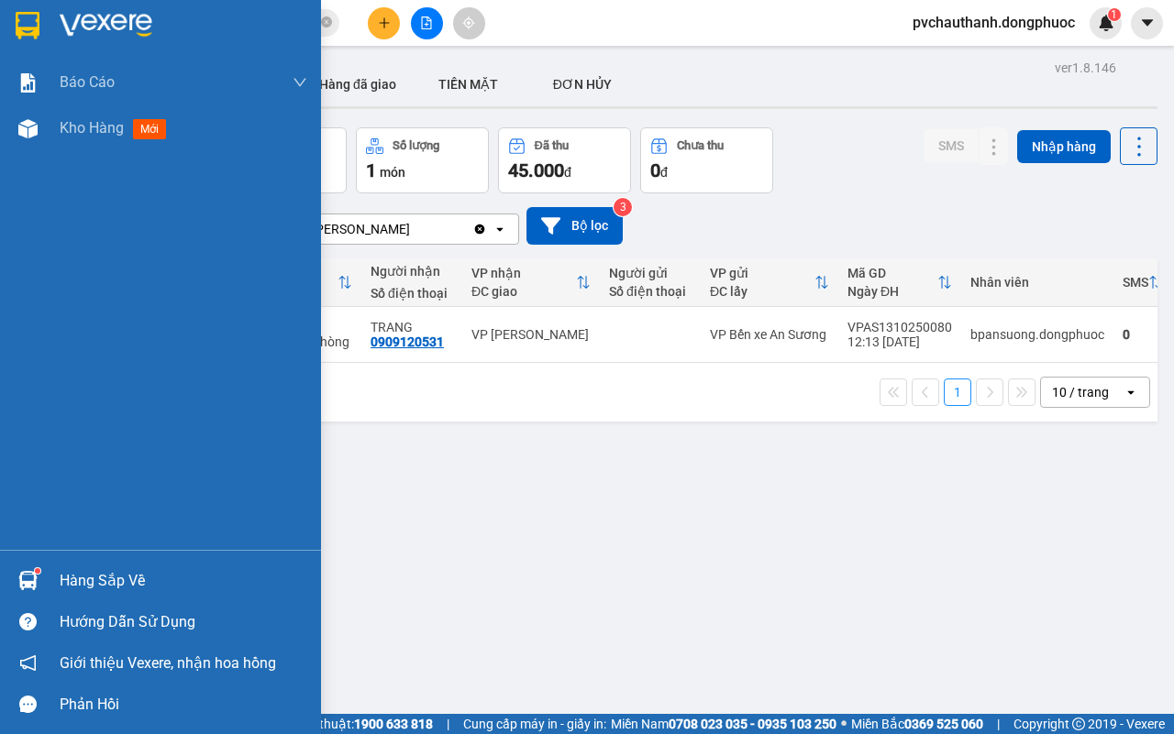
click at [110, 589] on div "Hàng sắp về" at bounding box center [184, 582] width 248 height 28
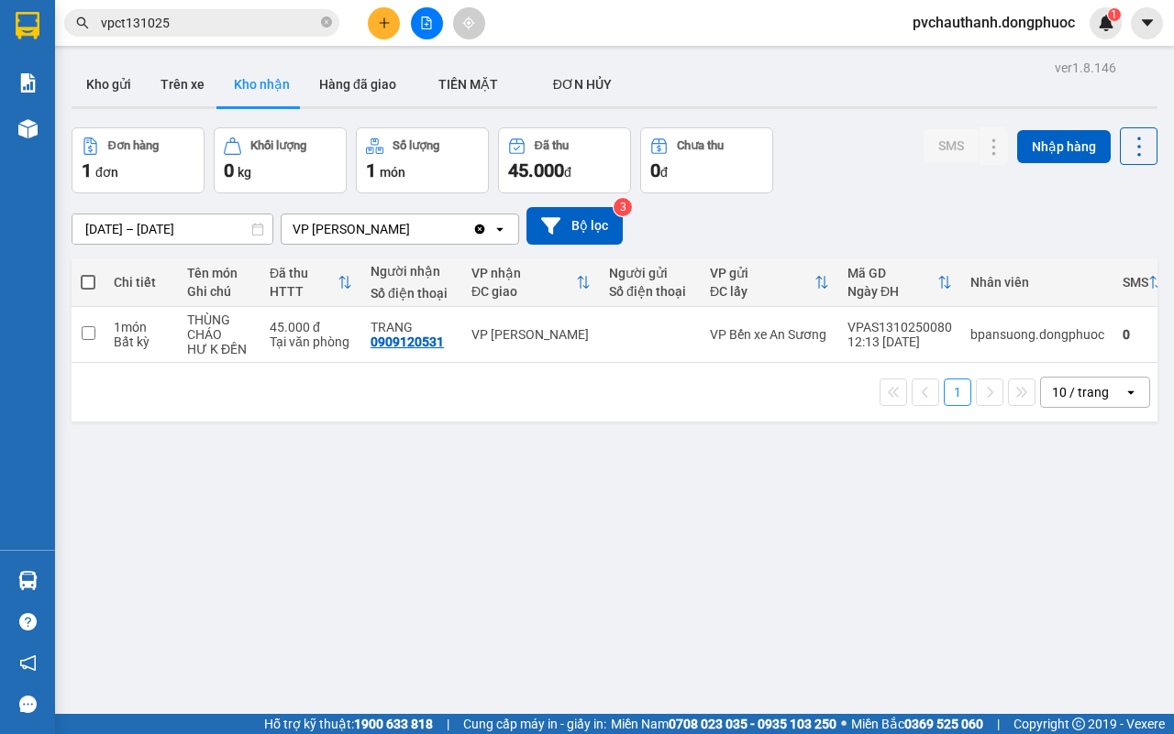
click at [901, 590] on section "Kết quả tìm kiếm ( 3 ) Bộ lọc Mã ĐH Trạng thái Món hàng Tổng cước Chưa cước Nhã…" at bounding box center [587, 367] width 1174 height 734
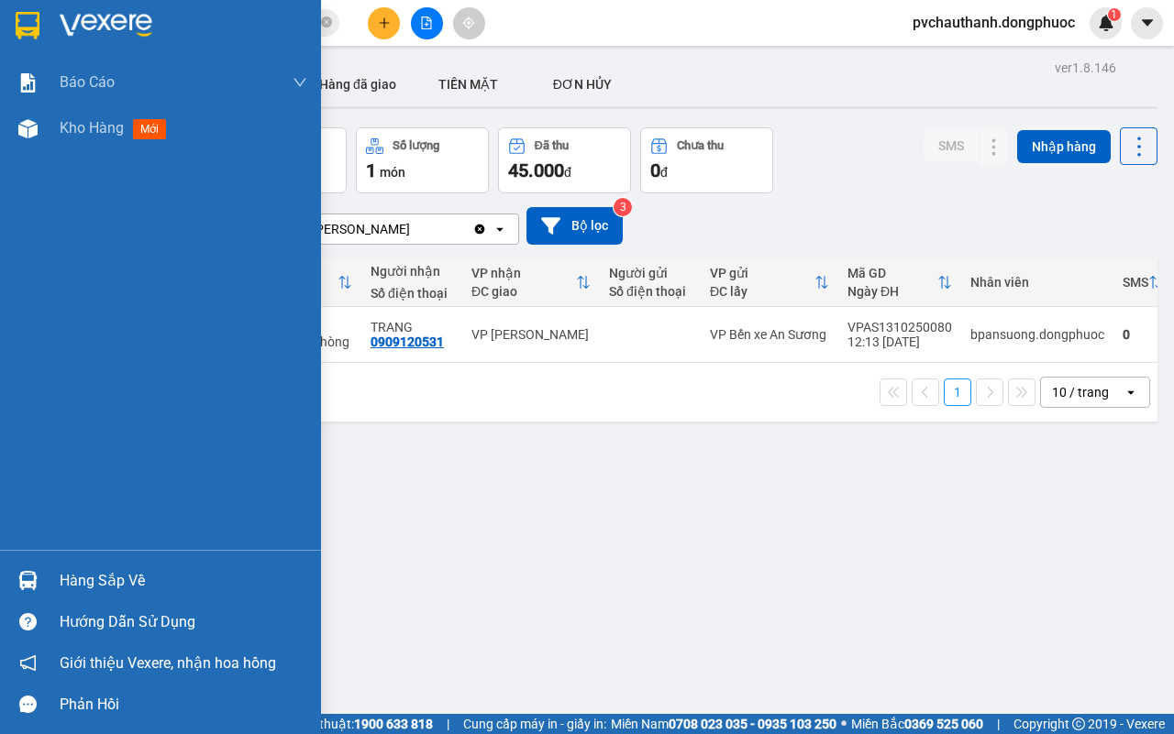
click at [115, 576] on div "Hàng sắp về" at bounding box center [184, 582] width 248 height 28
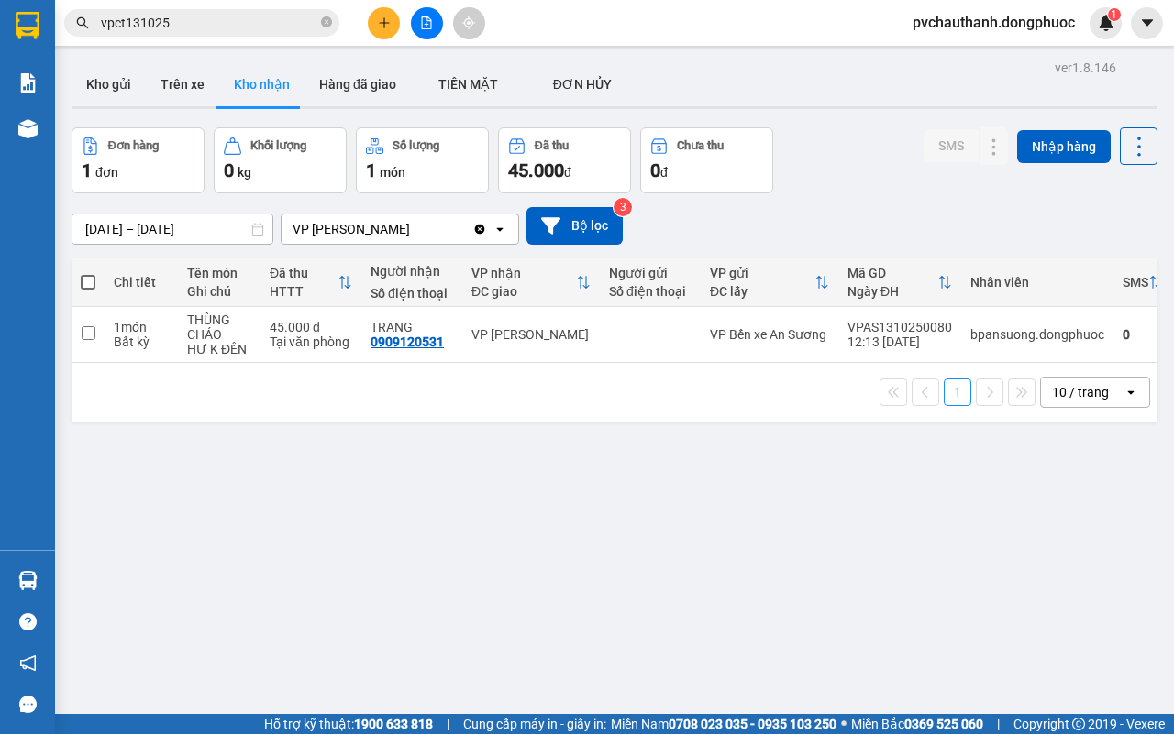
drag, startPoint x: 880, startPoint y: 550, endPoint x: 715, endPoint y: 698, distance: 221.4
click at [876, 559] on section "Kết quả tìm kiếm ( 3 ) Bộ lọc Mã ĐH Trạng thái Món hàng Tổng cước Chưa cước Nhã…" at bounding box center [587, 367] width 1174 height 734
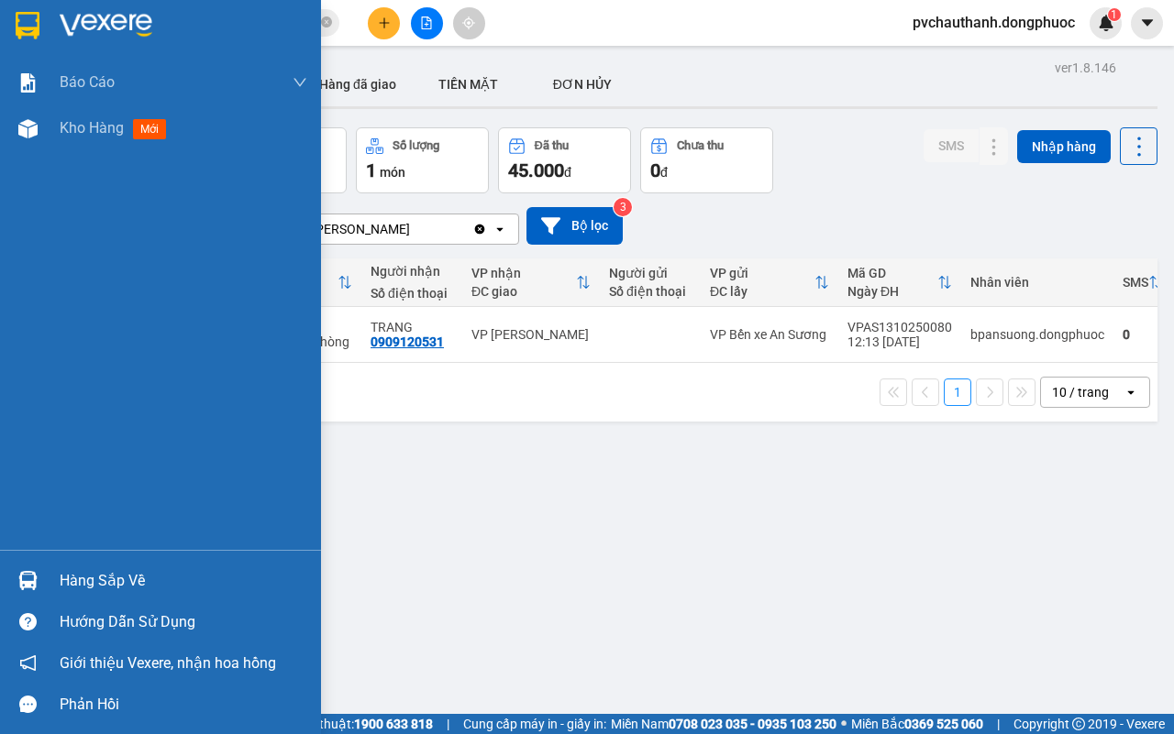
click at [75, 576] on div "Hàng sắp về" at bounding box center [184, 582] width 248 height 28
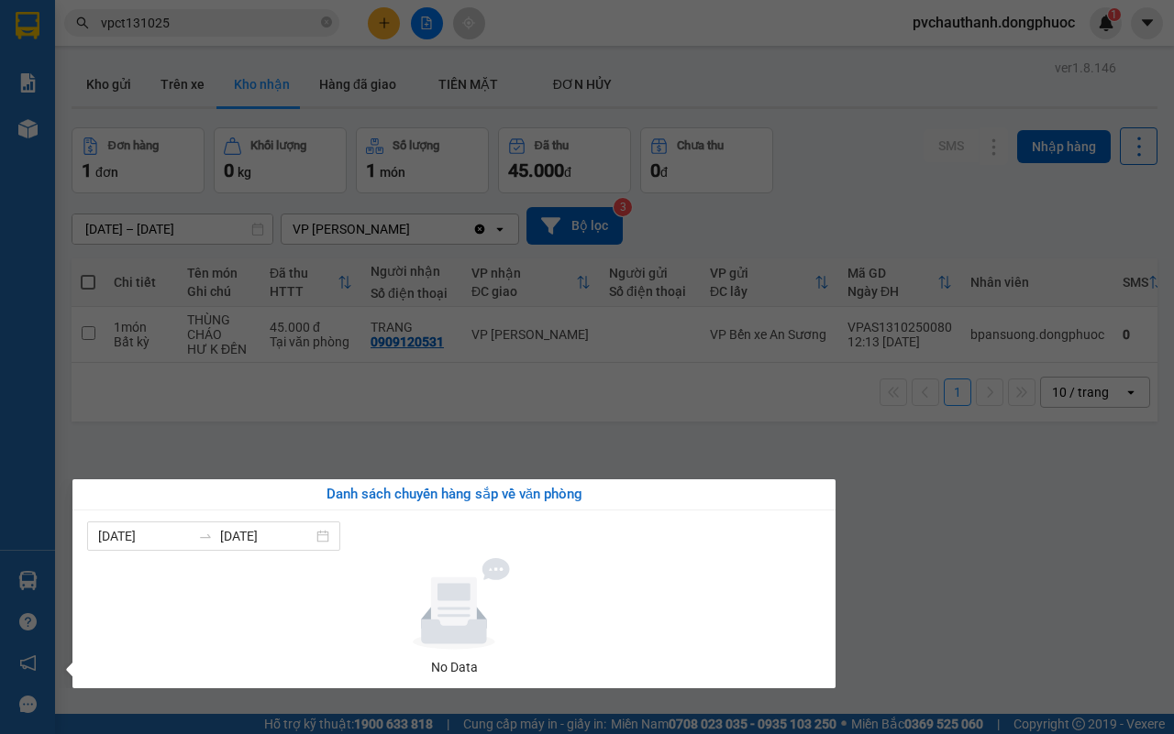
click at [479, 433] on section "Kết quả tìm kiếm ( 3 ) Bộ lọc Mã ĐH Trạng thái Món hàng Tổng cước Chưa cước Nhã…" at bounding box center [587, 367] width 1174 height 734
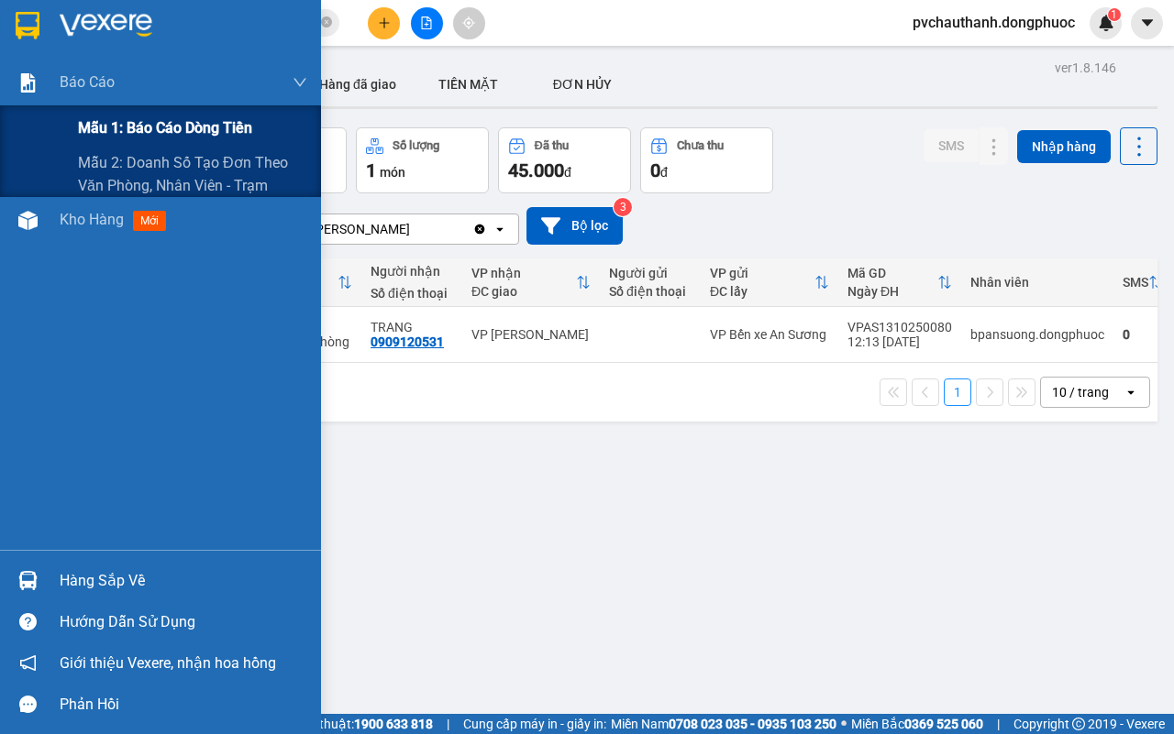
click at [149, 124] on span "Mẫu 1: Báo cáo dòng tiền" at bounding box center [165, 127] width 174 height 23
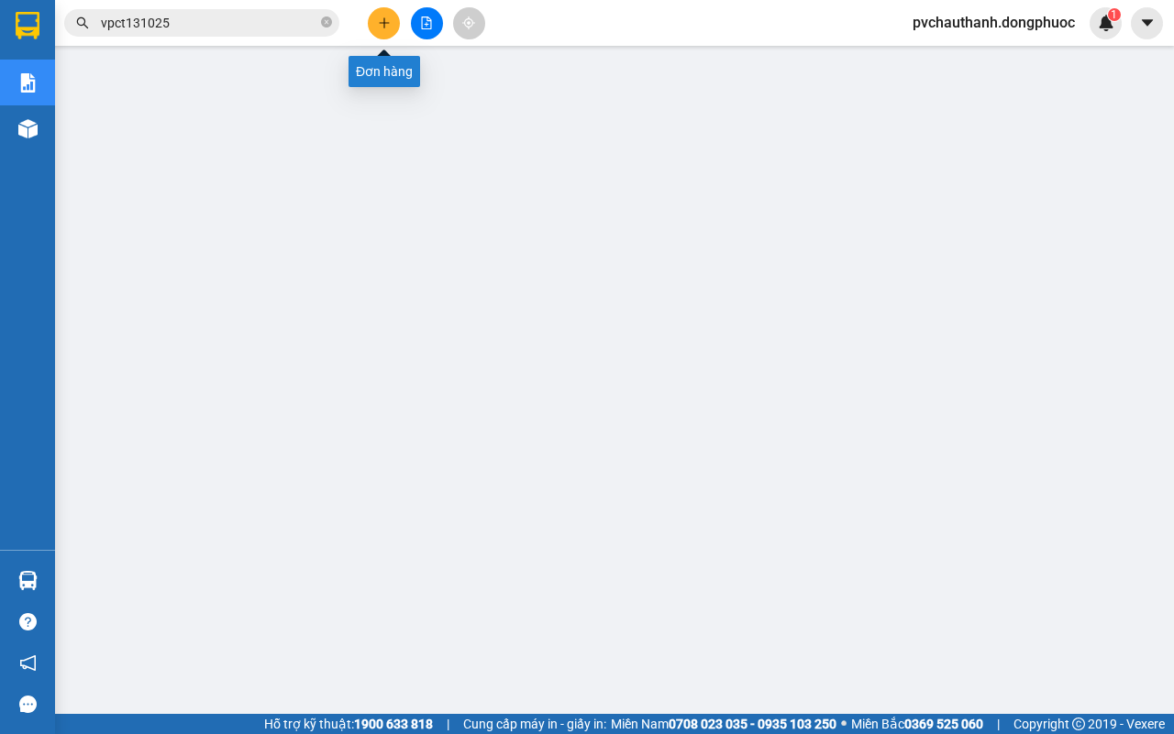
click at [381, 19] on icon "plus" at bounding box center [384, 23] width 13 height 13
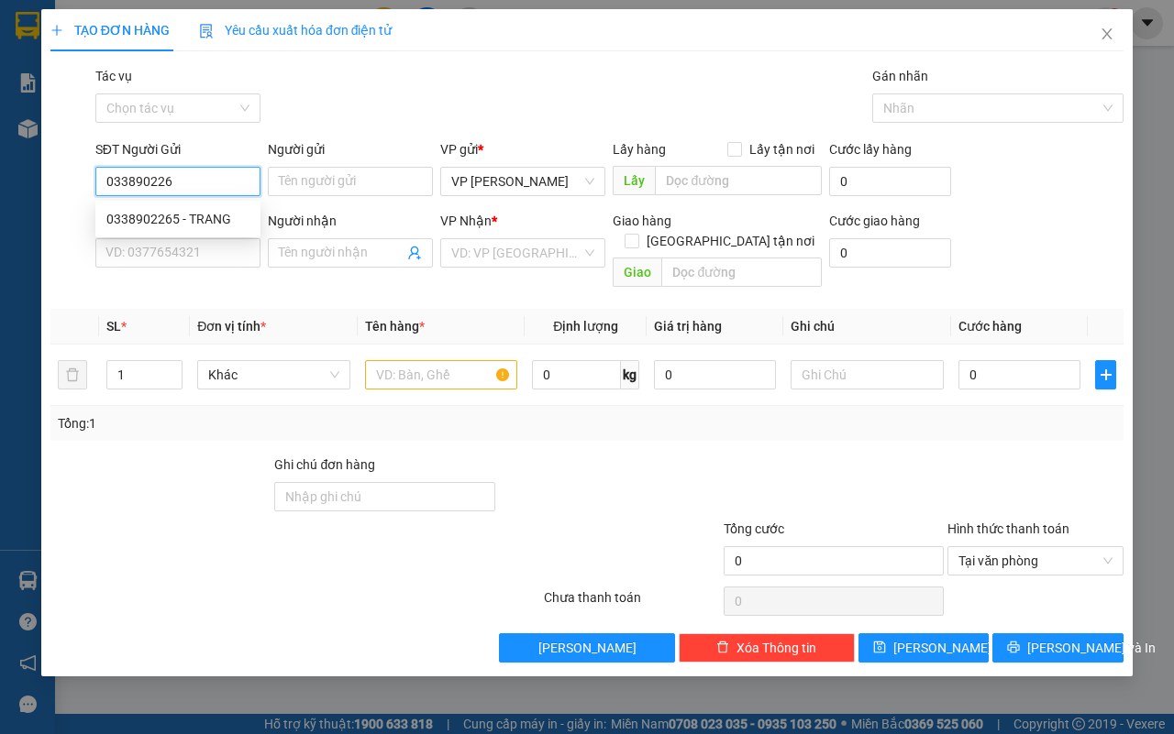
type input "0338902265"
click at [206, 221] on div "0338902265 - TRANG" at bounding box center [177, 219] width 143 height 20
type input "TRANG"
type input "0392582459"
type input "NGUYỆT"
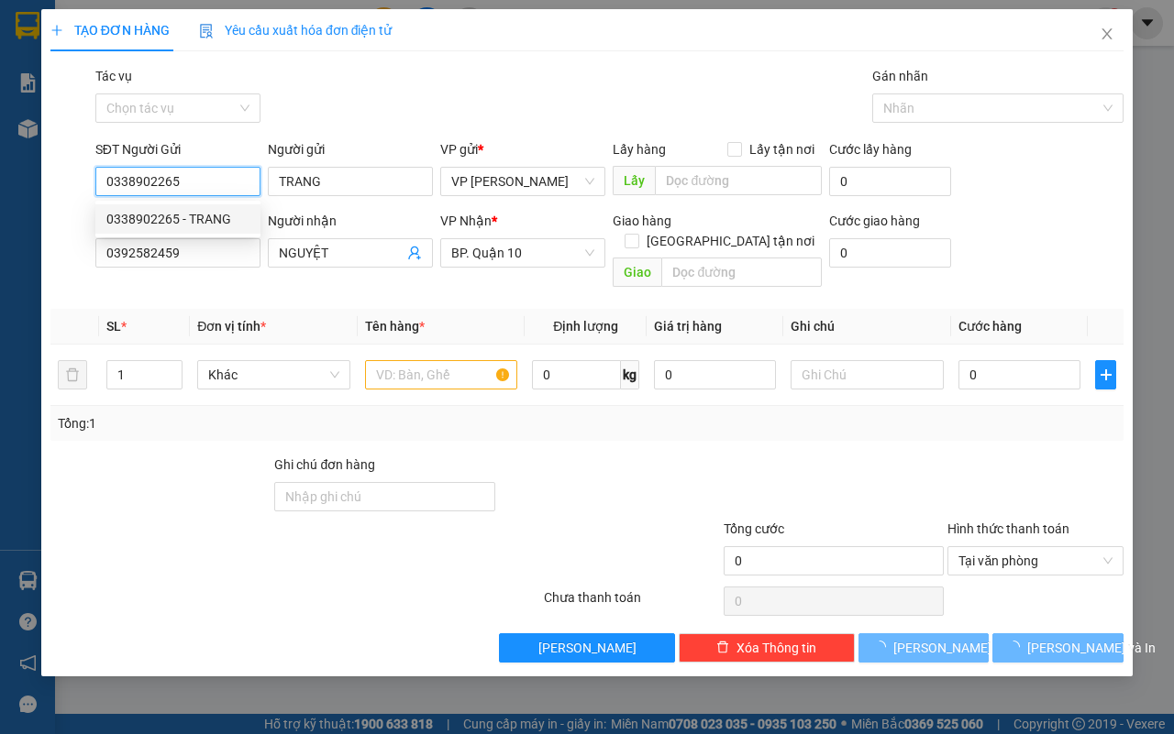
type input "60.000"
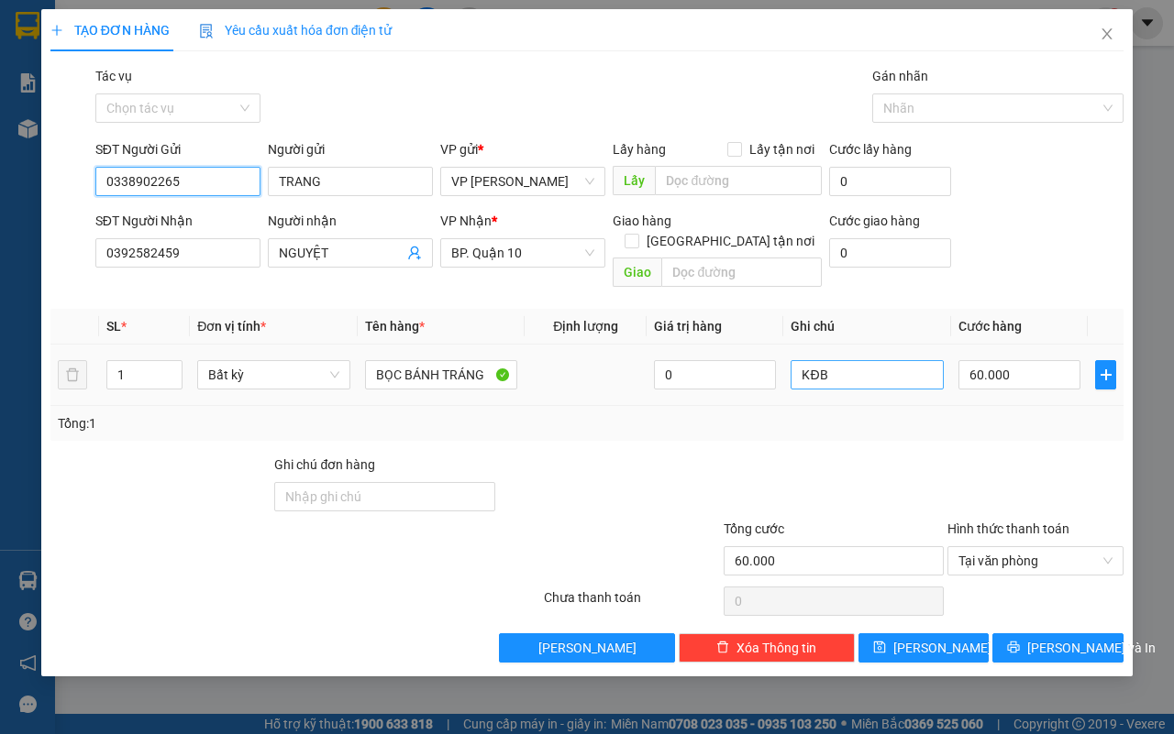
type input "0338902265"
click at [855, 360] on input "KĐB" at bounding box center [866, 374] width 153 height 29
type input "K"
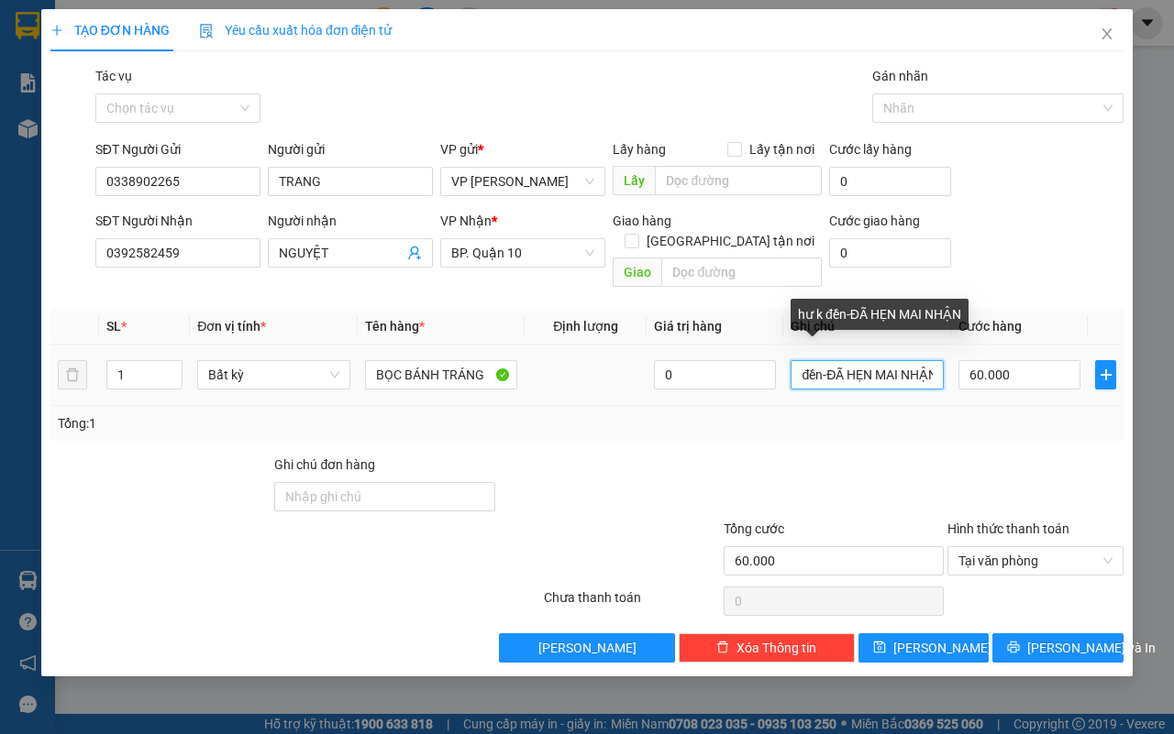
scroll to position [0, 37]
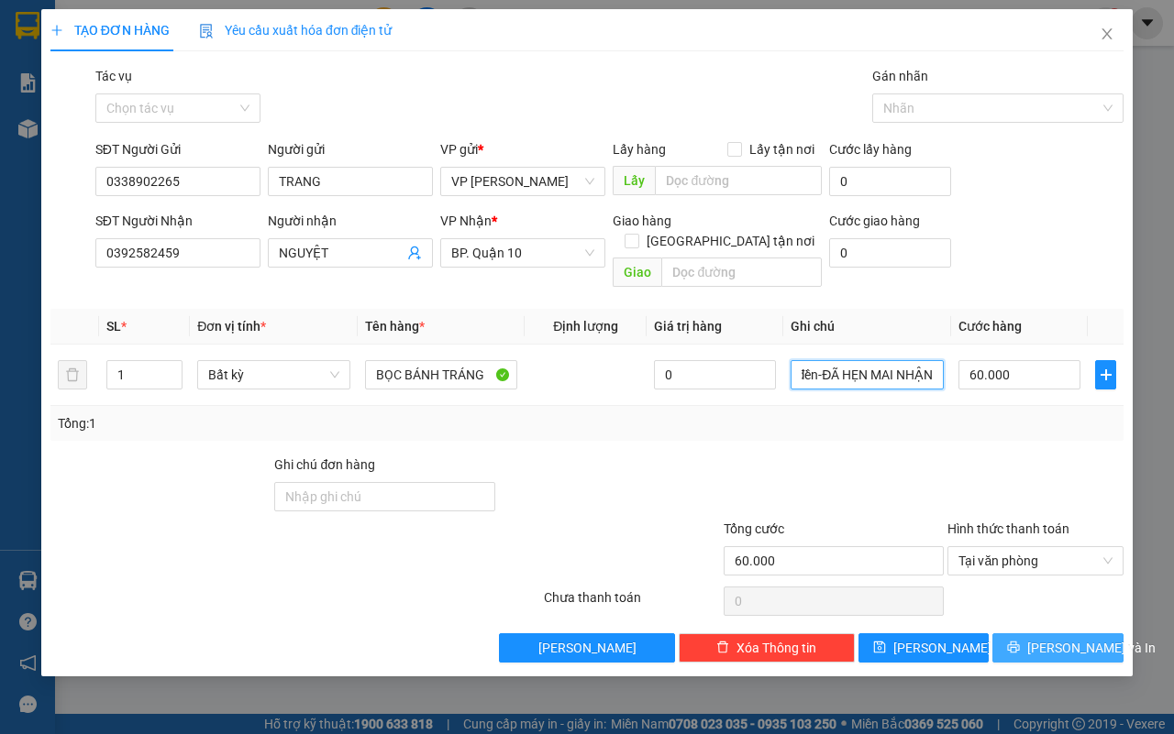
type input "hư k đền-ĐÃ HẸN MAI NHẬN"
click at [1020, 641] on icon "printer" at bounding box center [1013, 647] width 13 height 13
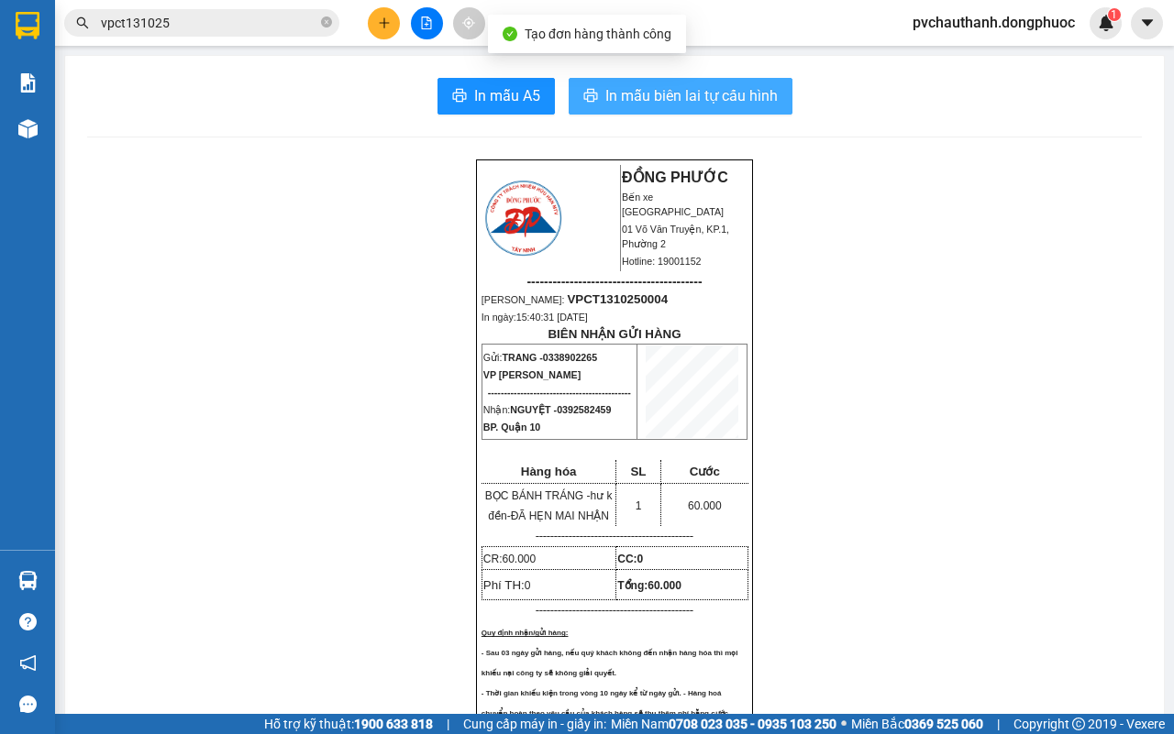
click at [713, 99] on span "In mẫu biên lai tự cấu hình" at bounding box center [691, 95] width 172 height 23
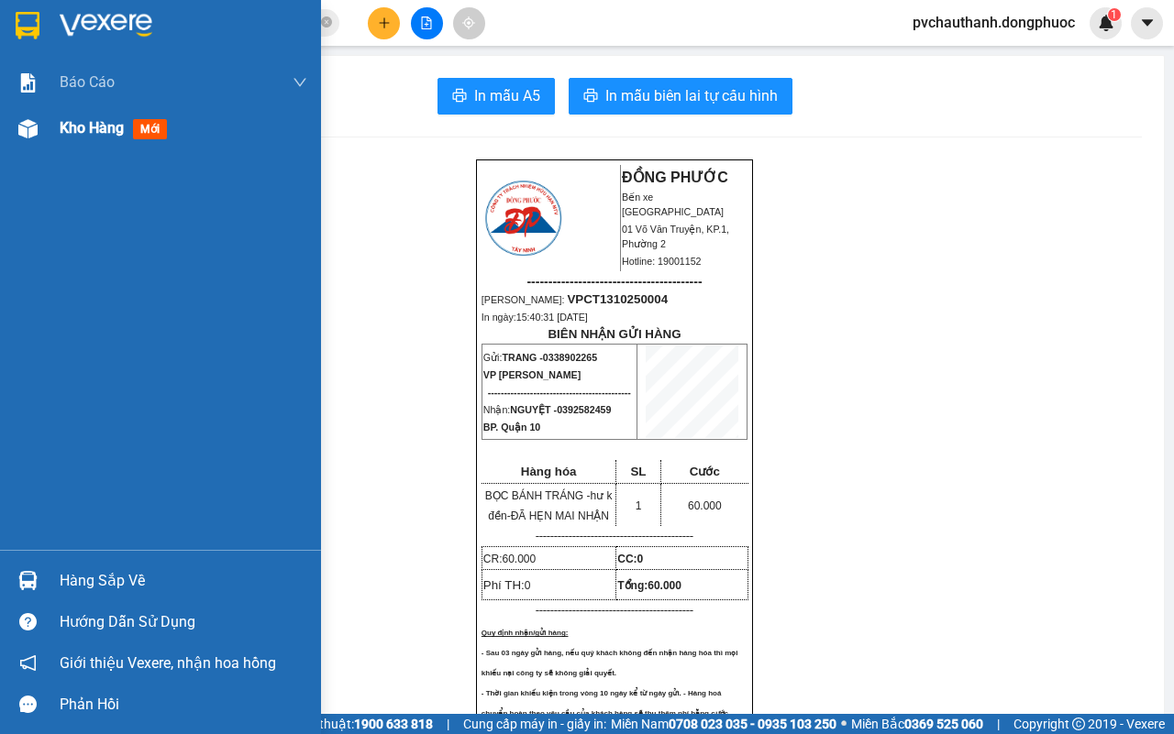
click at [104, 127] on span "Kho hàng" at bounding box center [92, 127] width 64 height 17
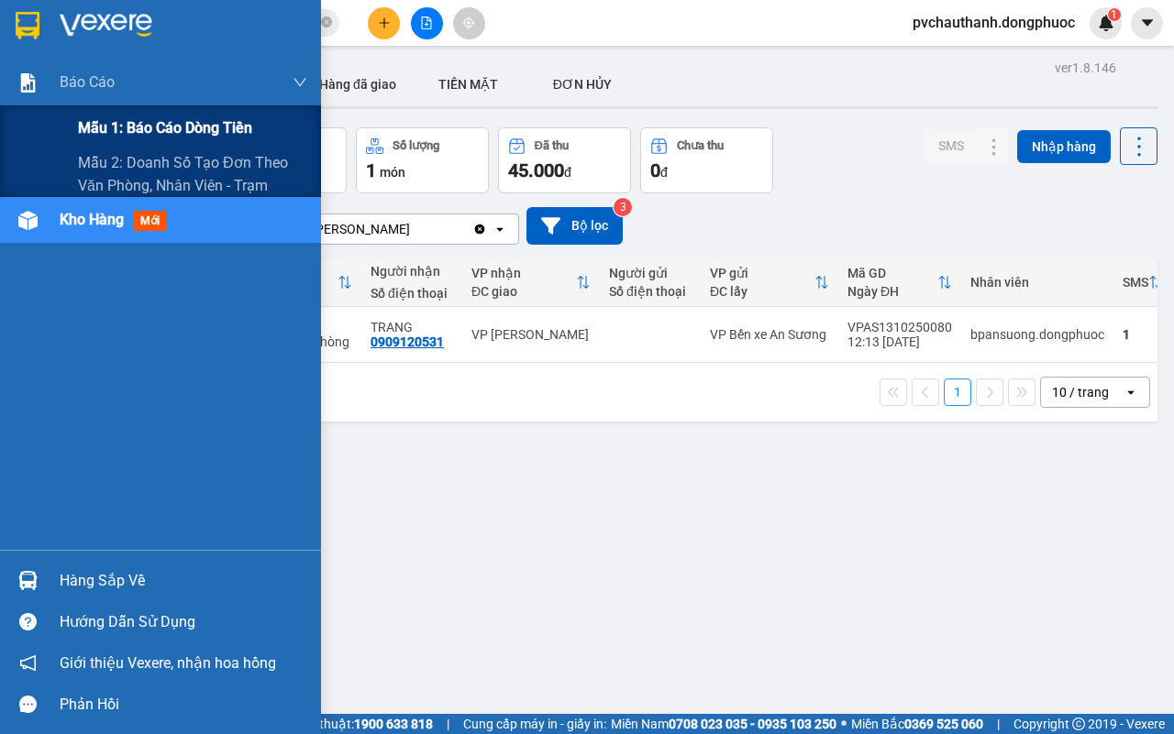
click at [179, 121] on span "Mẫu 1: Báo cáo dòng tiền" at bounding box center [165, 127] width 174 height 23
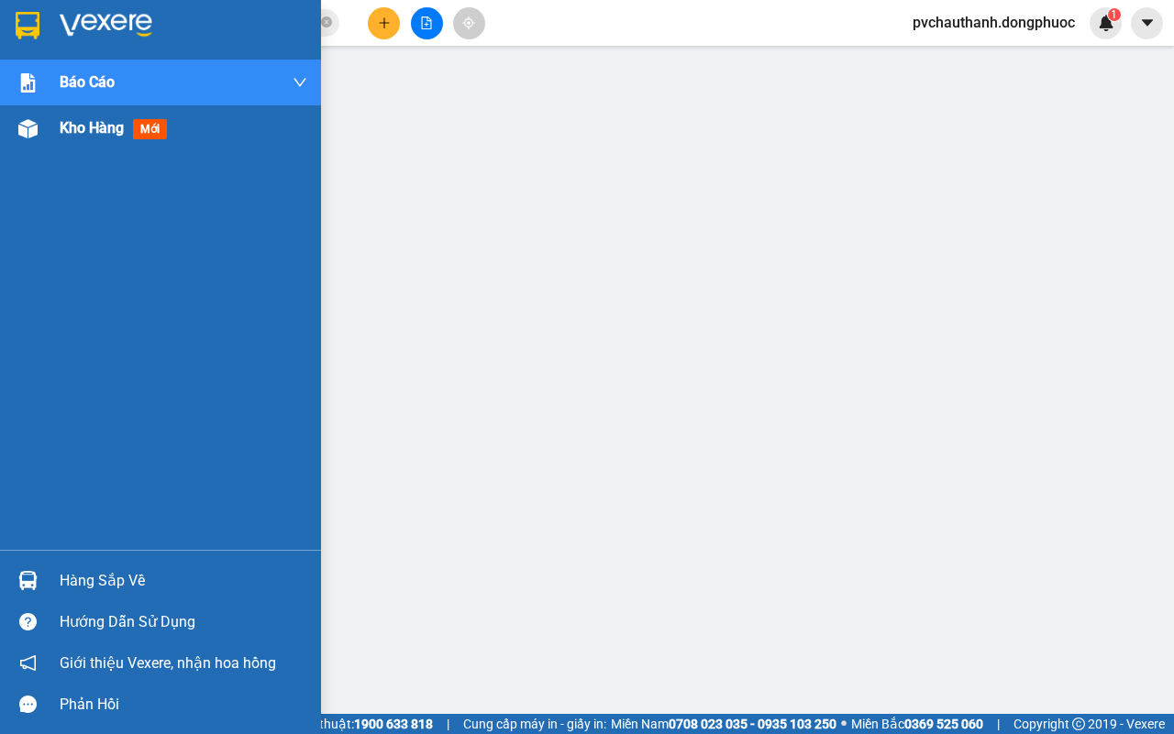
click at [105, 126] on span "Kho hàng" at bounding box center [92, 127] width 64 height 17
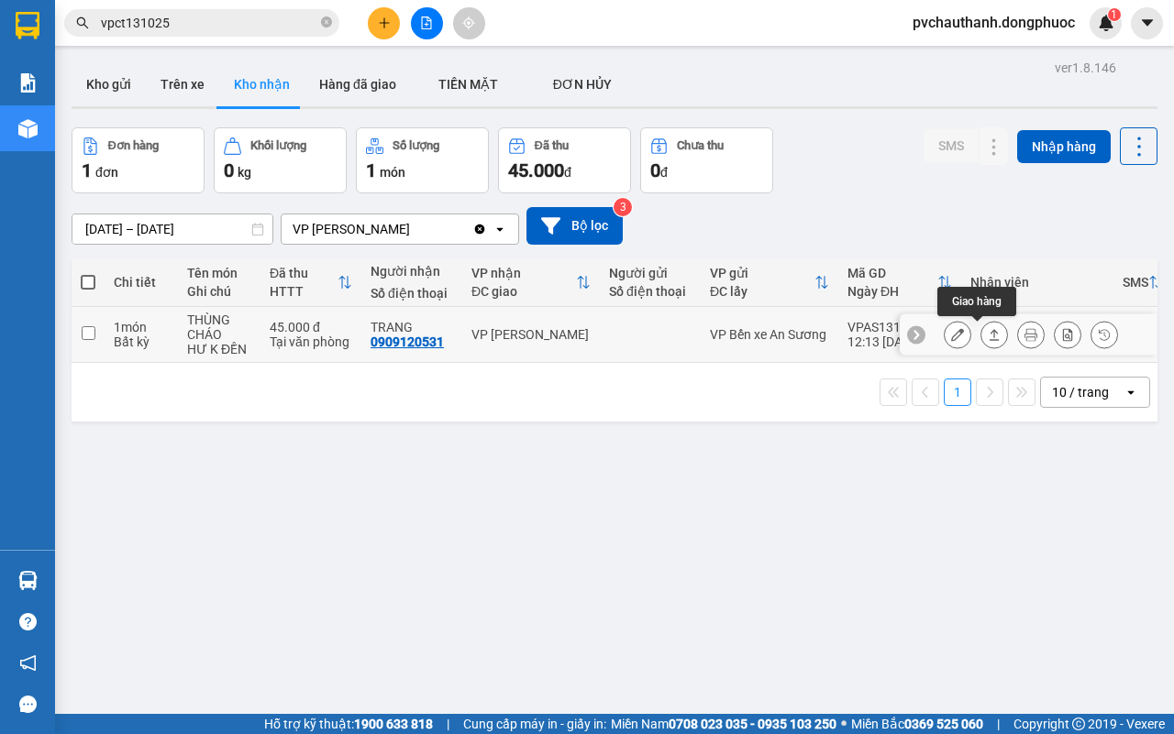
click at [987, 333] on icon at bounding box center [993, 334] width 13 height 13
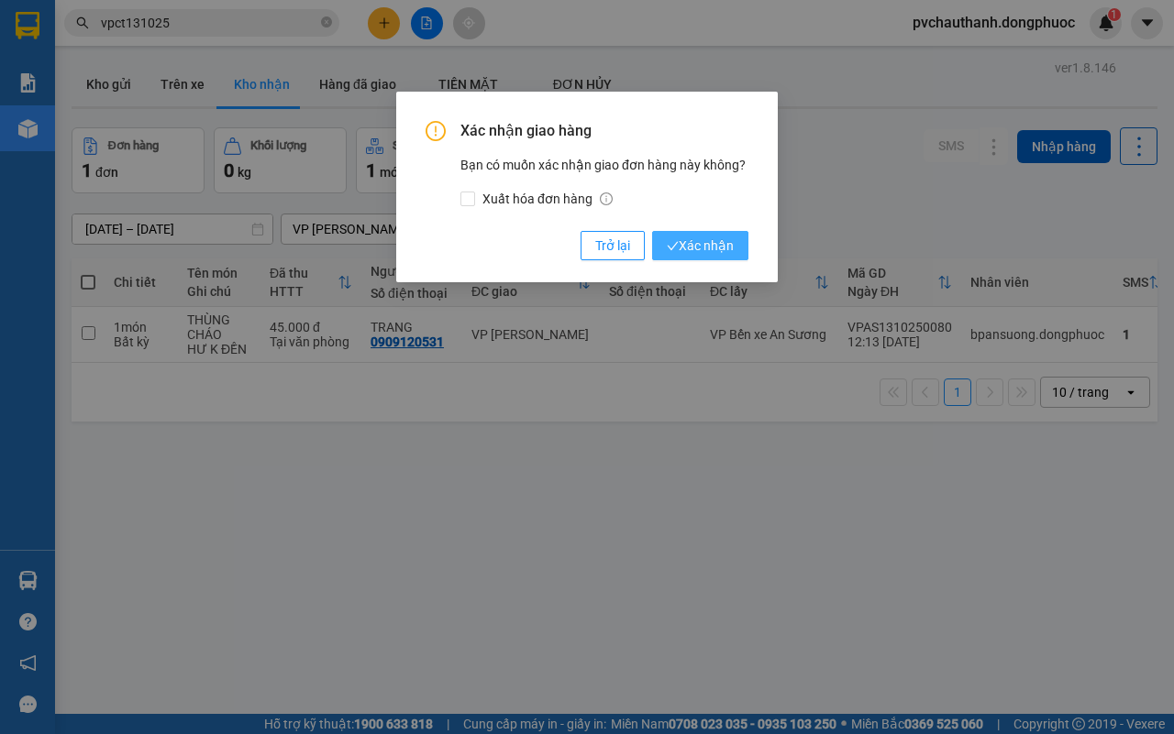
click at [689, 239] on span "Xác nhận" at bounding box center [700, 246] width 67 height 20
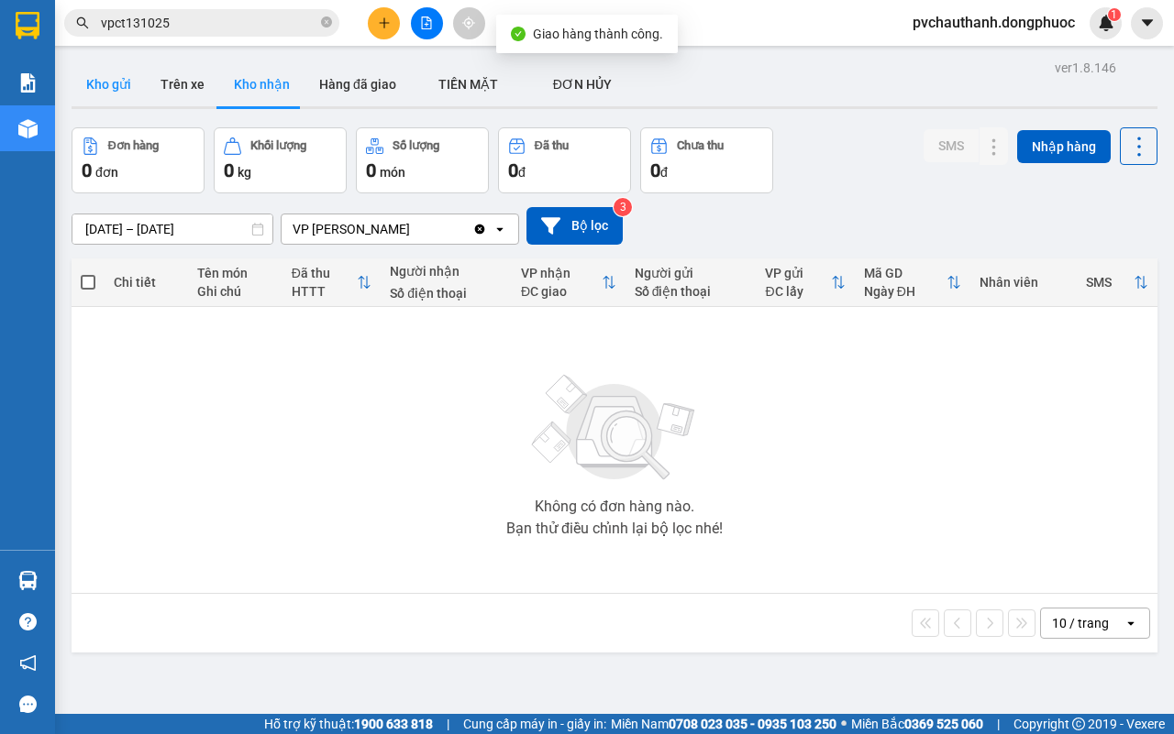
drag, startPoint x: 111, startPoint y: 79, endPoint x: 179, endPoint y: 181, distance: 122.3
click at [112, 78] on button "Kho gửi" at bounding box center [109, 84] width 74 height 44
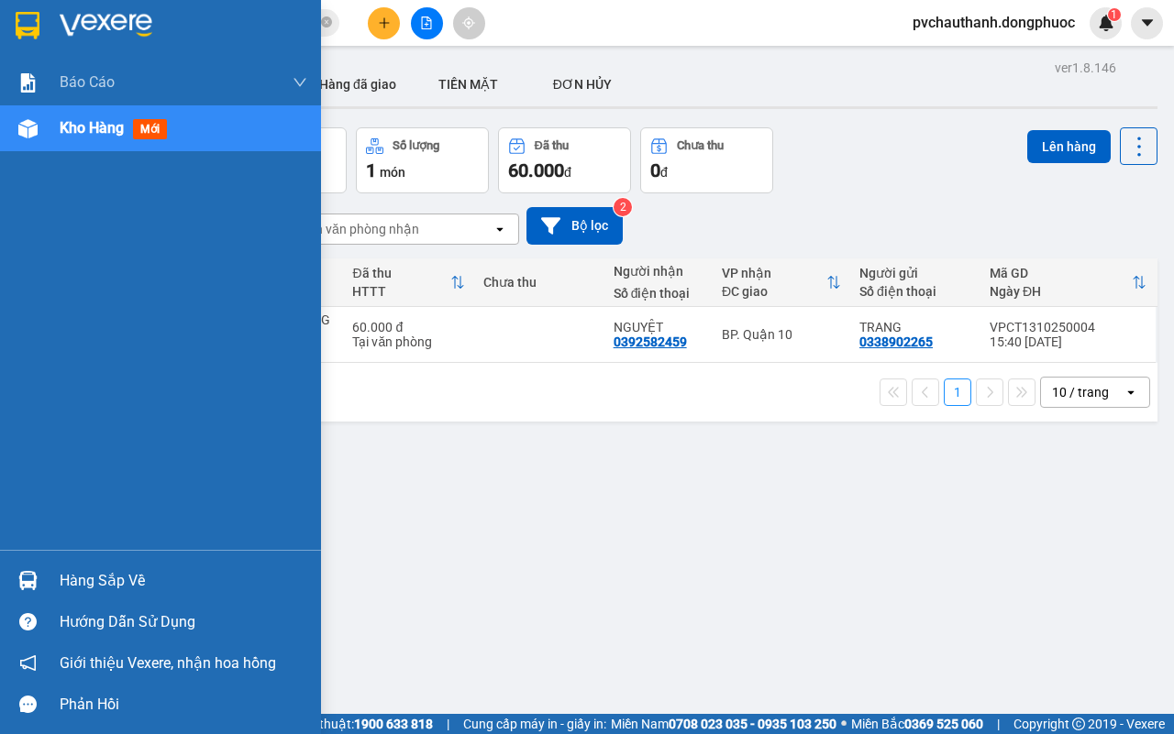
click at [90, 575] on div "Hàng sắp về" at bounding box center [184, 582] width 248 height 28
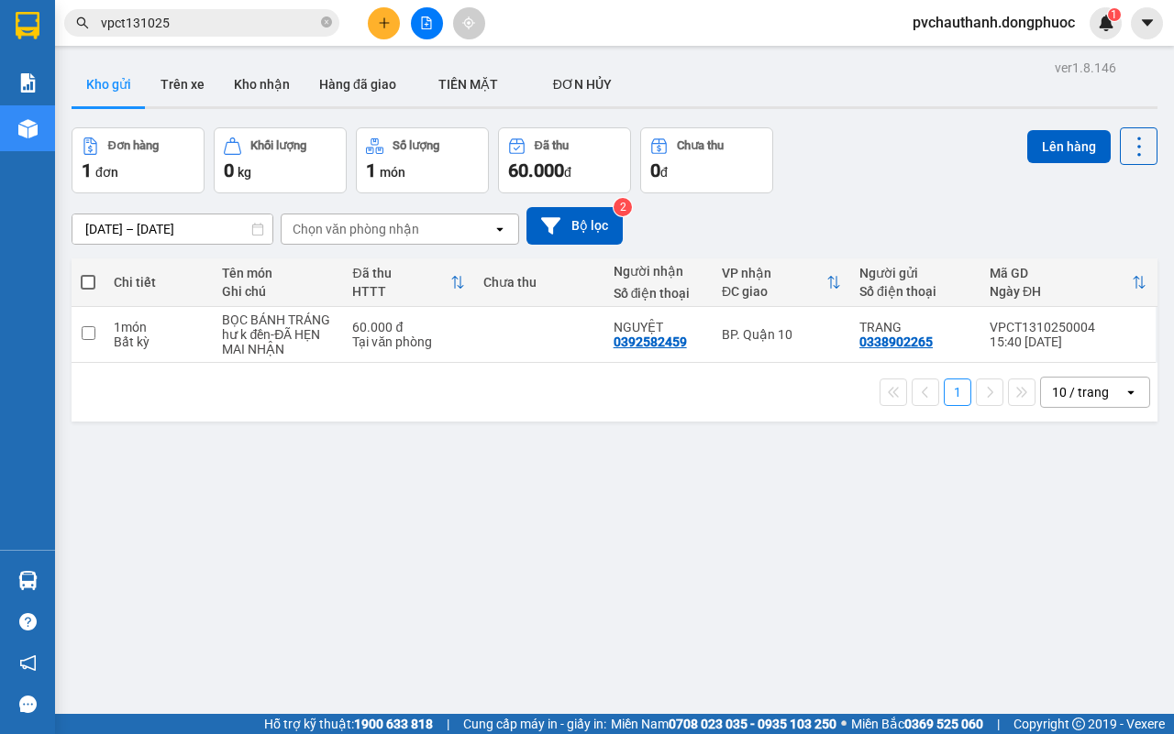
click at [894, 542] on section "Kết quả tìm kiếm ( 3 ) Bộ lọc Mã ĐH Trạng thái Món hàng Tổng cước Chưa cước Nhã…" at bounding box center [587, 367] width 1174 height 734
